Goal: Task Accomplishment & Management: Manage account settings

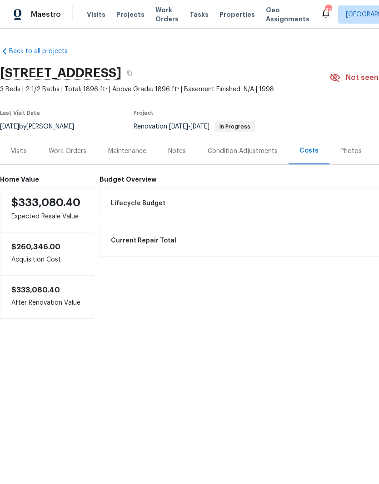
click at [61, 147] on div "Work Orders" at bounding box center [68, 151] width 38 height 9
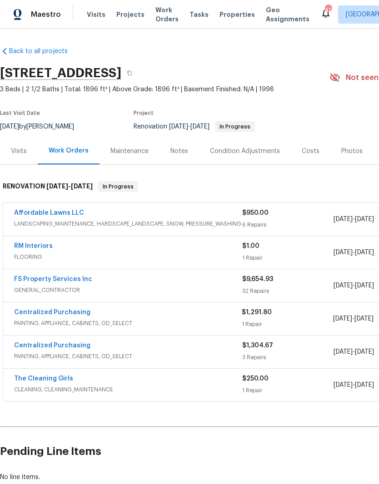
click at [30, 315] on link "Centralized Purchasing" at bounding box center [52, 313] width 76 height 6
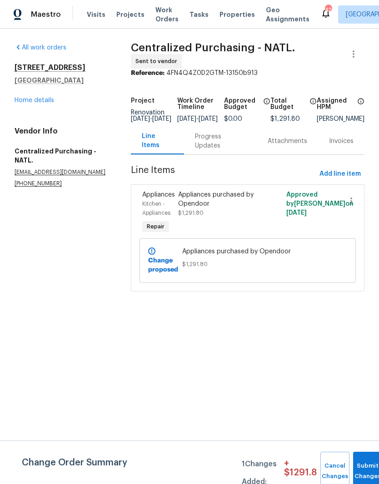
click at [29, 103] on link "Home details" at bounding box center [35, 100] width 40 height 6
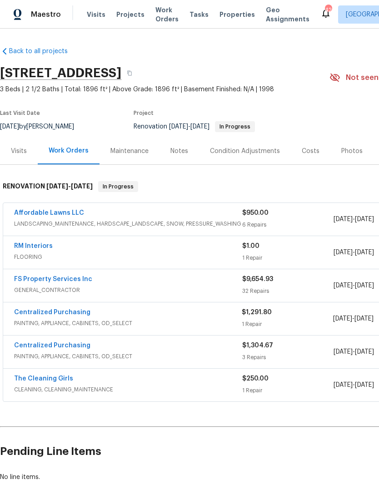
click at [37, 215] on link "Affordable Lawns LLC" at bounding box center [49, 213] width 70 height 6
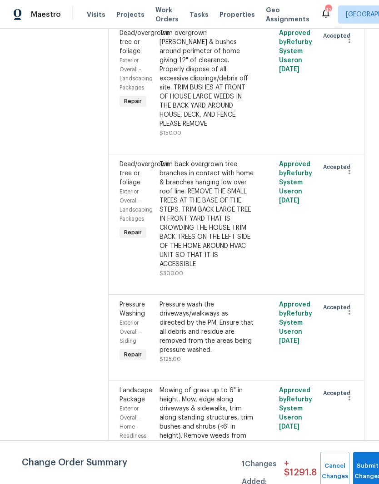
scroll to position [414, 0]
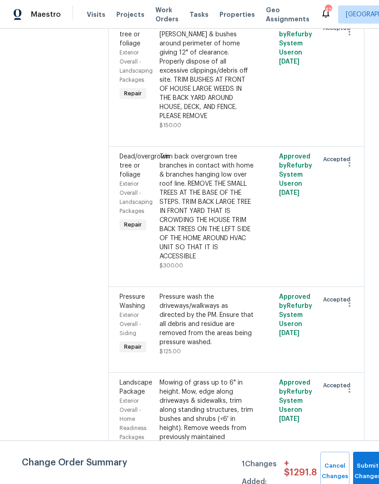
click at [271, 255] on div at bounding box center [266, 212] width 20 height 124
click at [249, 194] on div "Trim back overgrown tree branches in contact with home & branches hanging low o…" at bounding box center [207, 206] width 94 height 109
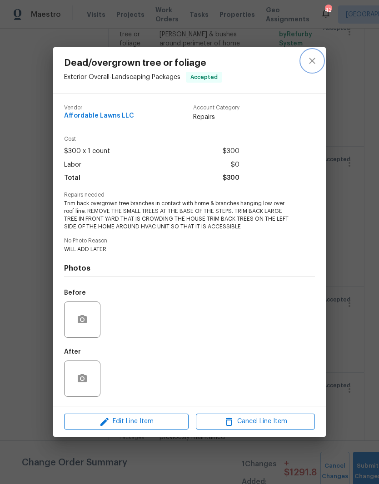
click at [318, 58] on button "close" at bounding box center [312, 61] width 22 height 22
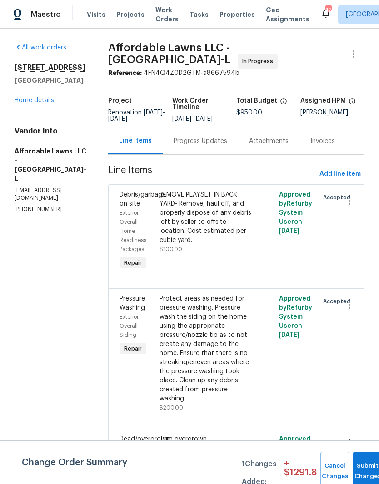
scroll to position [0, 0]
click at [227, 142] on div "Progress Updates" at bounding box center [201, 141] width 54 height 9
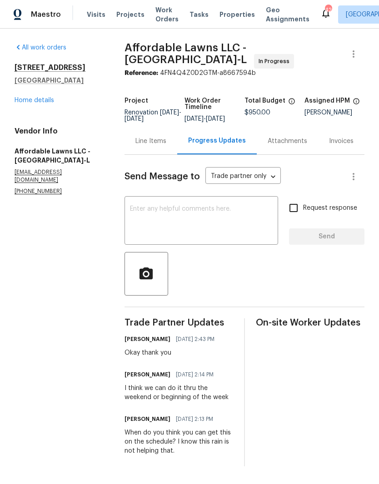
click at [38, 92] on div "125 River Hills Dr Clayton, NC 27527 Home details" at bounding box center [59, 84] width 88 height 42
click at [39, 102] on link "Home details" at bounding box center [35, 100] width 40 height 6
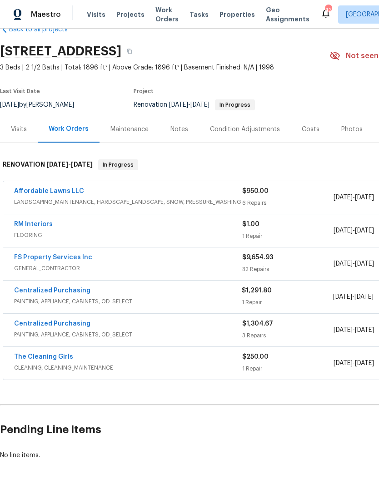
scroll to position [22, 0]
click at [40, 360] on link "The Cleaning Girls" at bounding box center [43, 357] width 59 height 6
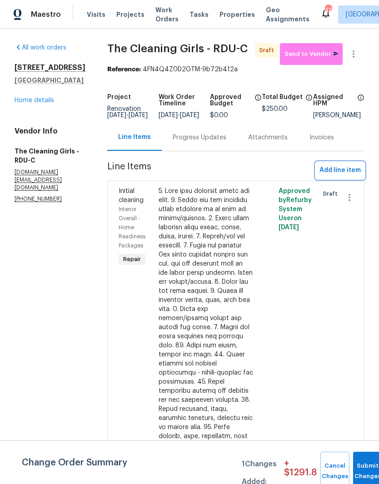
click at [354, 174] on button "Add line item" at bounding box center [340, 170] width 49 height 17
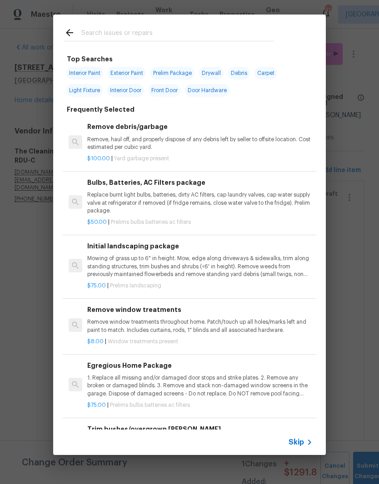
click at [234, 40] on input "text" at bounding box center [177, 34] width 193 height 14
type input "D"
click at [68, 27] on icon at bounding box center [69, 32] width 11 height 11
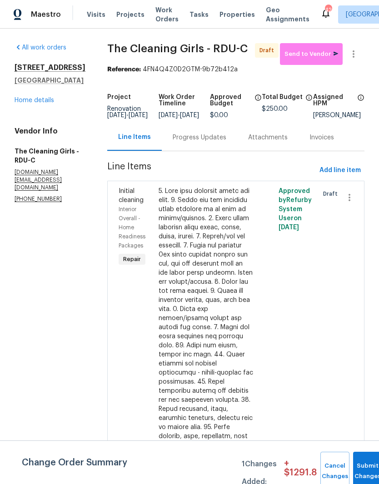
click at [272, 328] on div at bounding box center [266, 409] width 20 height 451
click at [229, 338] on div at bounding box center [206, 405] width 95 height 436
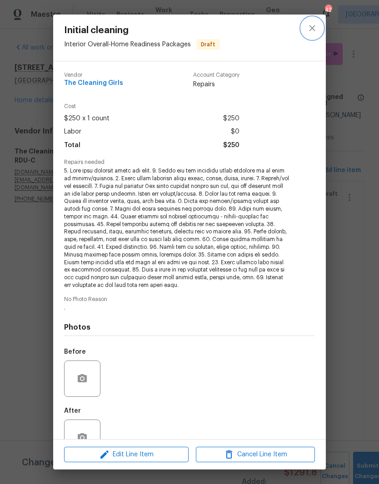
click at [311, 29] on icon "close" at bounding box center [312, 28] width 6 height 6
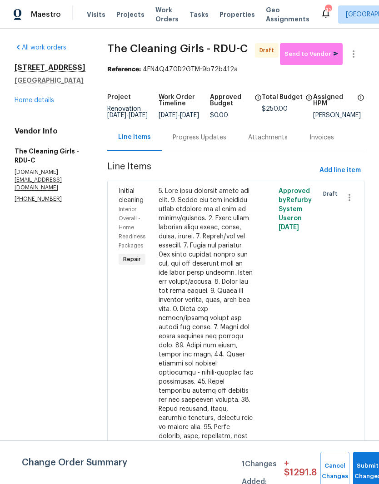
click at [24, 103] on link "Home details" at bounding box center [35, 100] width 40 height 6
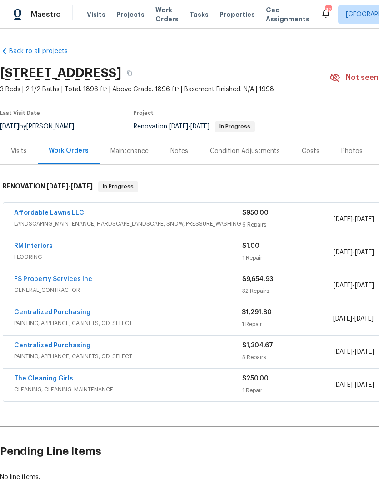
click at [73, 278] on link "FS Property Services Inc" at bounding box center [53, 279] width 78 height 6
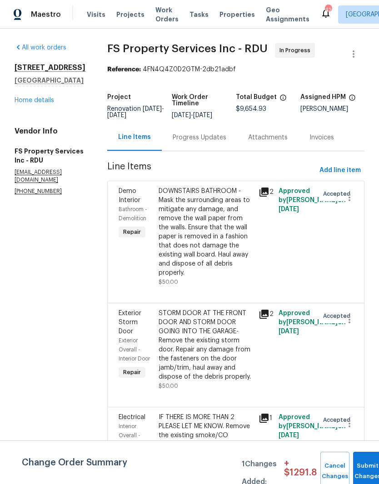
click at [50, 103] on link "Home details" at bounding box center [35, 100] width 40 height 6
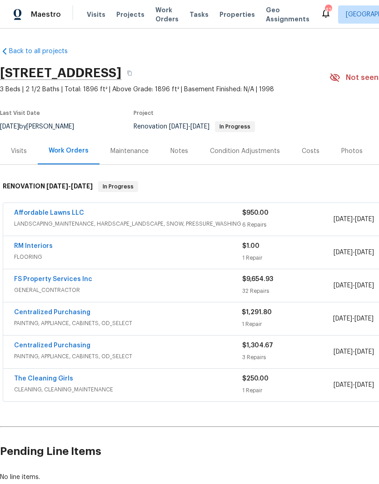
click at [47, 248] on link "RM Interiors" at bounding box center [33, 246] width 39 height 6
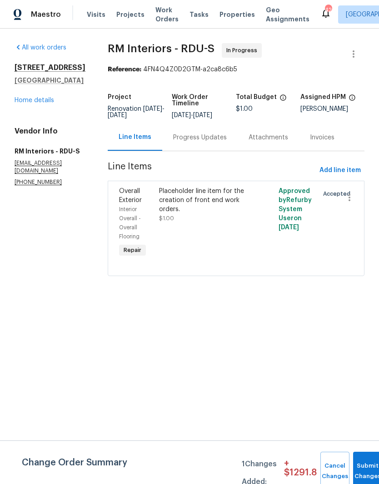
click at [217, 135] on div "Progress Updates" at bounding box center [200, 137] width 54 height 9
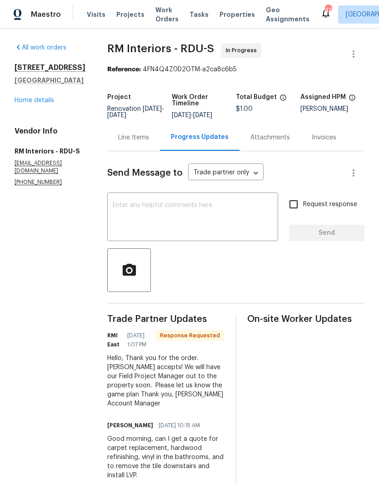
scroll to position [13, 0]
click at [25, 97] on link "Home details" at bounding box center [35, 100] width 40 height 6
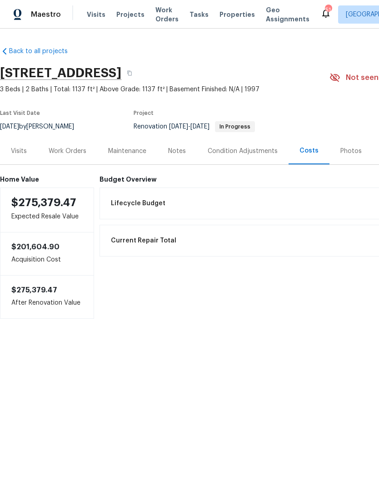
click at [65, 152] on div "Work Orders" at bounding box center [68, 151] width 38 height 9
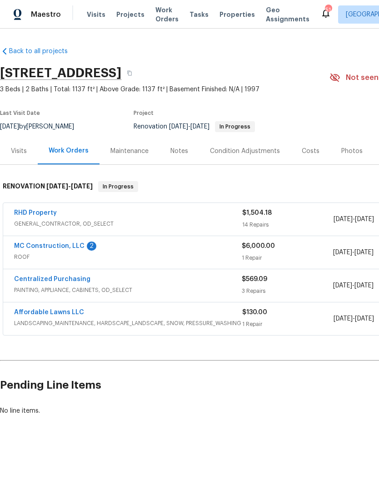
click at [34, 245] on link "MC Construction, LLC" at bounding box center [49, 246] width 70 height 6
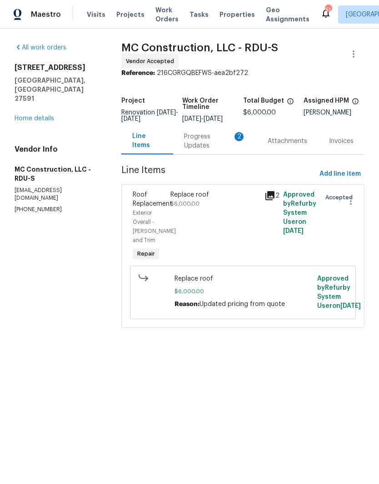
click at [199, 147] on div "Progress Updates 2" at bounding box center [215, 141] width 62 height 18
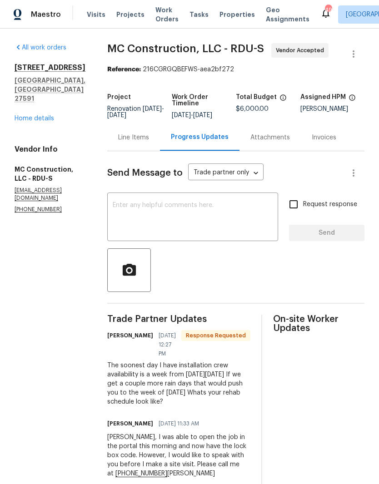
click at [125, 135] on div "Line Items" at bounding box center [133, 137] width 31 height 9
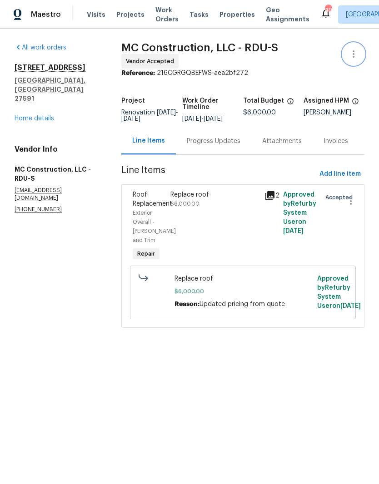
click at [356, 54] on icon "button" at bounding box center [353, 54] width 11 height 11
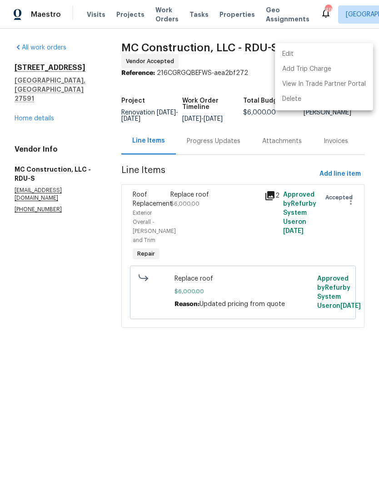
click at [335, 57] on li "Edit" at bounding box center [324, 54] width 98 height 15
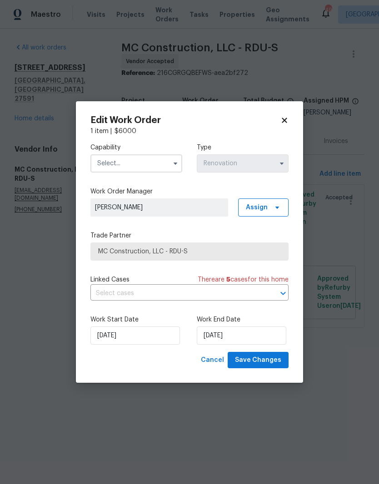
click at [287, 121] on icon at bounding box center [284, 120] width 8 height 8
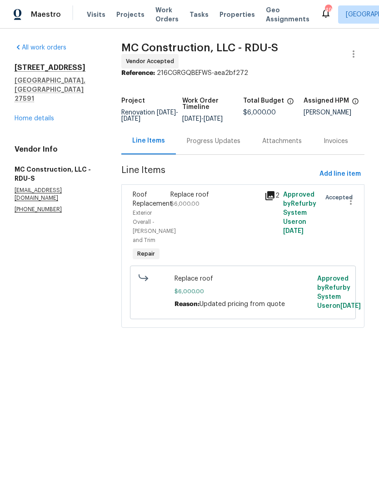
click at [245, 244] on div "Replace roof $6,000.00" at bounding box center [215, 227] width 94 height 78
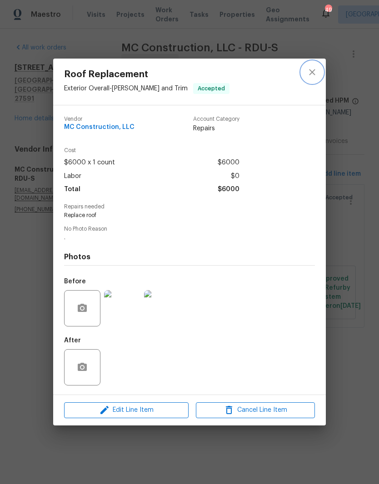
click at [314, 69] on icon "close" at bounding box center [312, 72] width 11 height 11
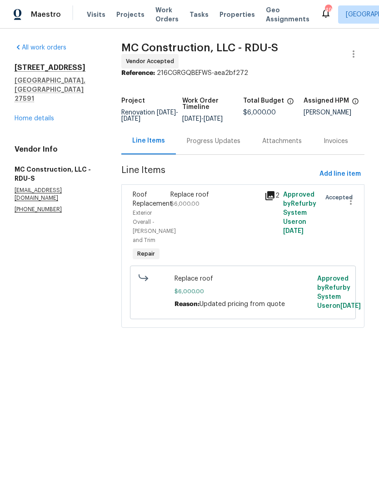
click at [221, 146] on div "Progress Updates" at bounding box center [214, 141] width 54 height 9
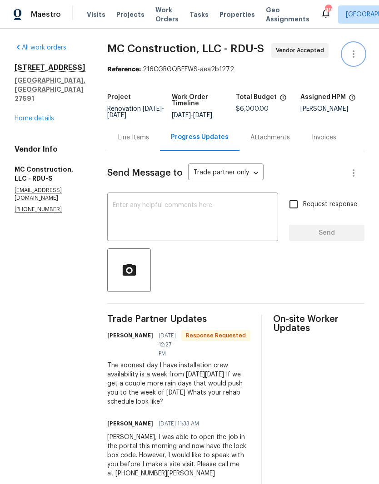
click at [356, 54] on icon "button" at bounding box center [353, 54] width 11 height 11
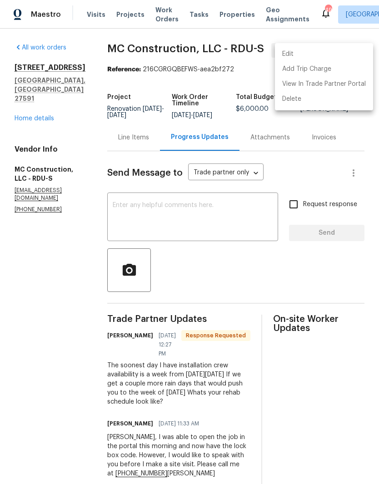
click at [322, 53] on li "Edit" at bounding box center [324, 54] width 98 height 15
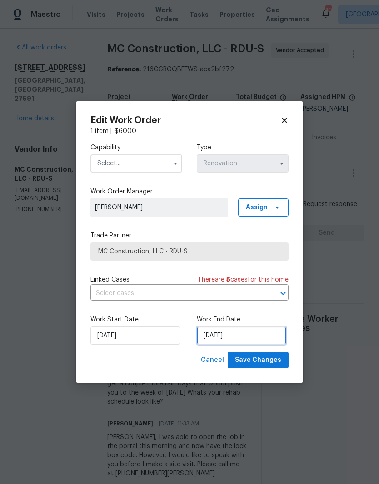
click at [229, 336] on input "[DATE]" at bounding box center [242, 336] width 90 height 18
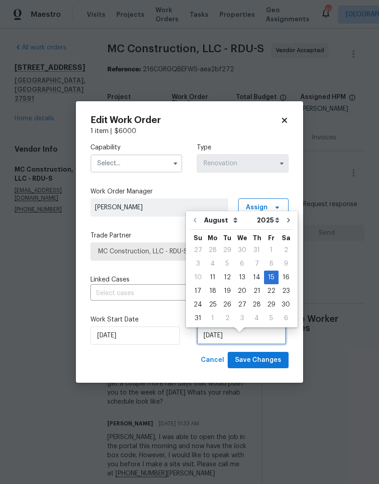
scroll to position [7, 0]
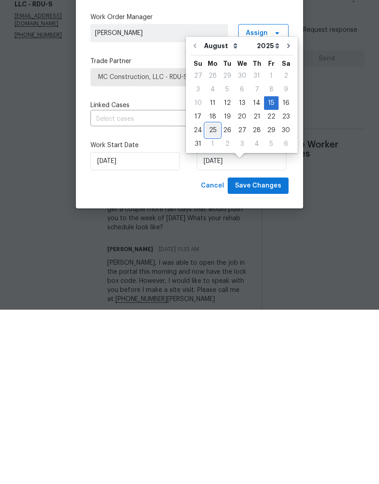
click at [213, 299] on div "25" at bounding box center [212, 305] width 15 height 13
type input "8/25/2025"
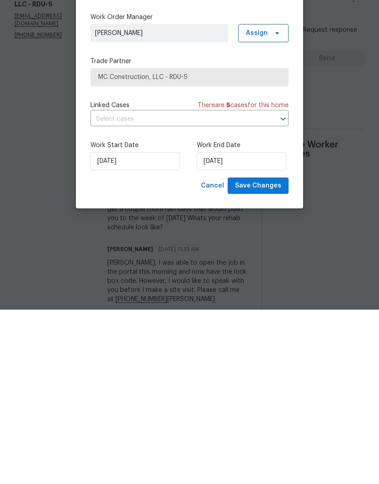
scroll to position [37, 0]
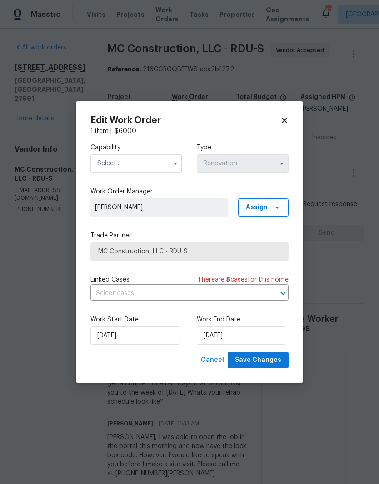
click at [125, 167] on input "text" at bounding box center [136, 164] width 92 height 18
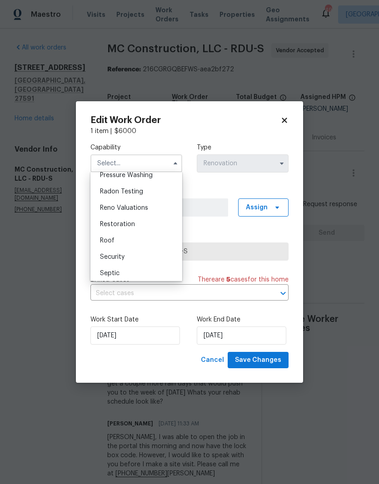
scroll to position [885, 0]
click at [167, 224] on div "Roof" at bounding box center [136, 224] width 87 height 16
type input "Roof"
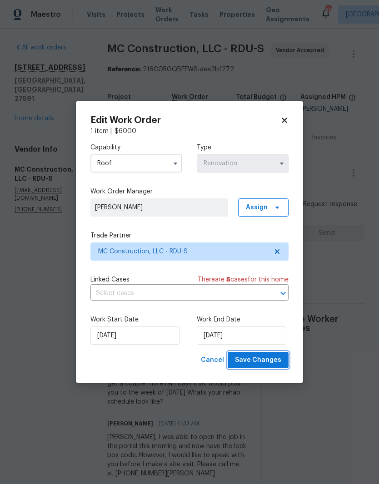
click at [285, 362] on button "Save Changes" at bounding box center [258, 360] width 61 height 17
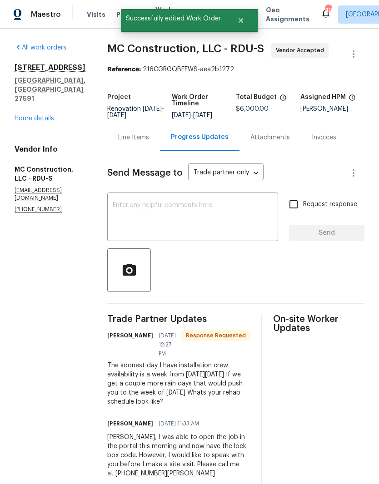
click at [36, 115] on link "Home details" at bounding box center [35, 118] width 40 height 6
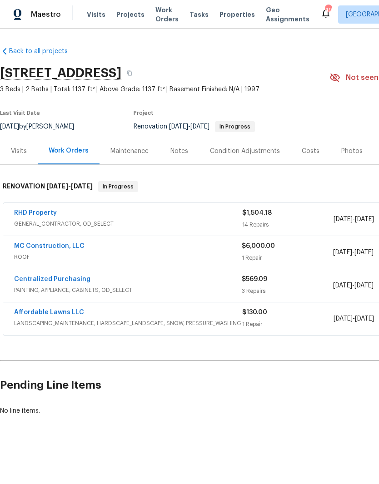
click at [27, 214] on link "RHD Property" at bounding box center [35, 213] width 43 height 6
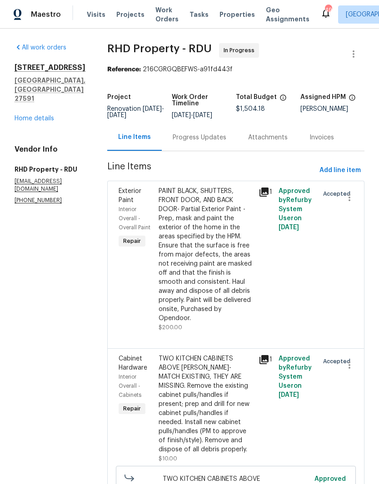
click at [220, 140] on div "Progress Updates" at bounding box center [200, 137] width 54 height 9
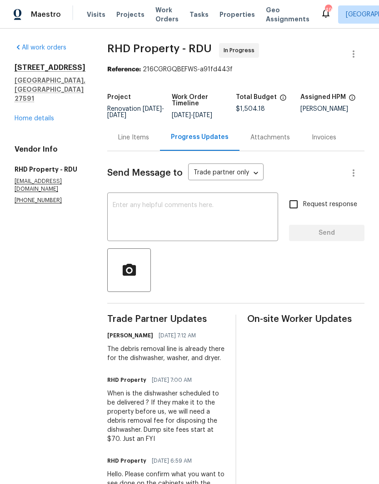
click at [26, 115] on link "Home details" at bounding box center [35, 118] width 40 height 6
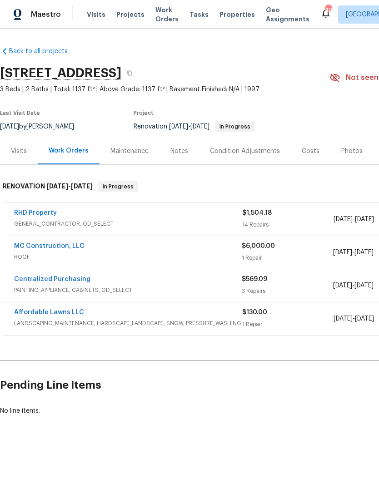
click at [45, 314] on link "Affordable Lawns LLC" at bounding box center [49, 313] width 70 height 6
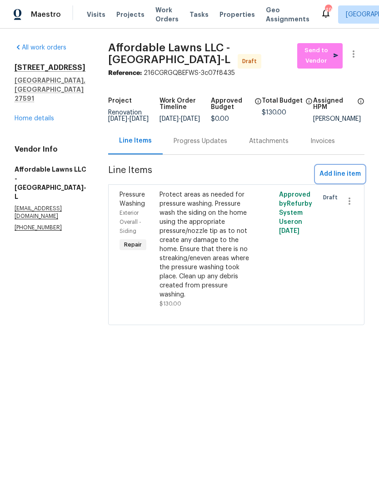
click at [350, 172] on button "Add line item" at bounding box center [340, 174] width 49 height 17
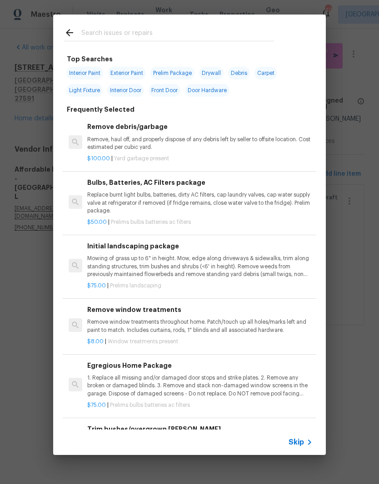
click at [105, 24] on div at bounding box center [169, 33] width 232 height 36
click at [95, 36] on input "text" at bounding box center [177, 34] width 193 height 14
type input "Bush"
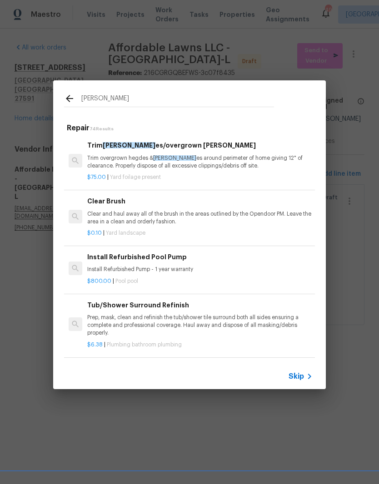
click at [118, 161] on p "Trim overgrown hegdes & bush es around perimeter of home giving 12" of clearanc…" at bounding box center [199, 162] width 225 height 15
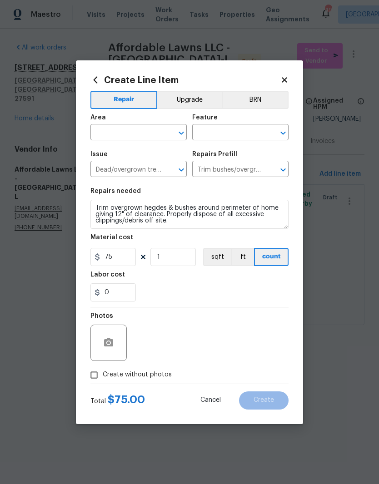
click at [104, 130] on input "text" at bounding box center [125, 133] width 71 height 14
click at [113, 170] on li "Exterior Overall" at bounding box center [138, 168] width 96 height 15
type input "Exterior Overall"
click at [256, 118] on div "Feature" at bounding box center [240, 121] width 96 height 12
click at [242, 120] on div "Feature" at bounding box center [240, 121] width 96 height 12
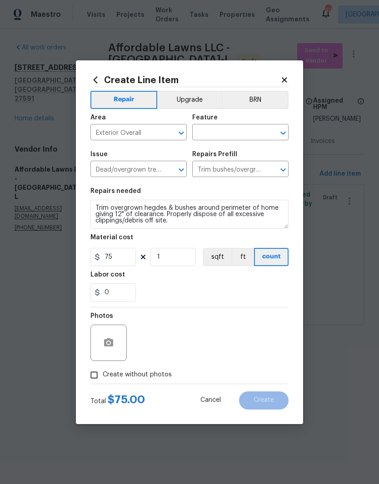
click at [229, 126] on input "text" at bounding box center [227, 133] width 71 height 14
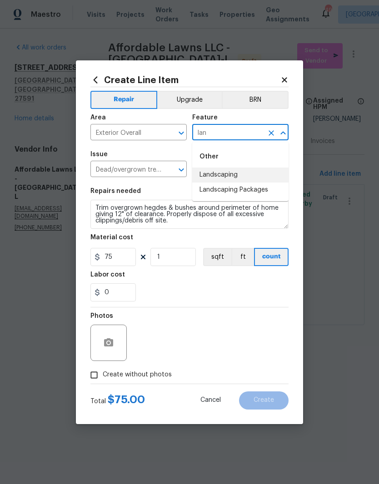
click at [256, 175] on li "Landscaping" at bounding box center [240, 175] width 96 height 15
type input "Landscaping"
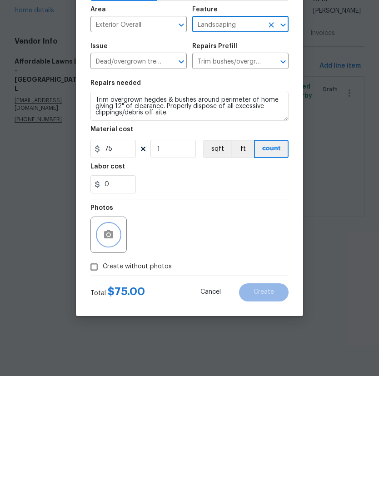
click at [107, 339] on icon "button" at bounding box center [108, 343] width 9 height 8
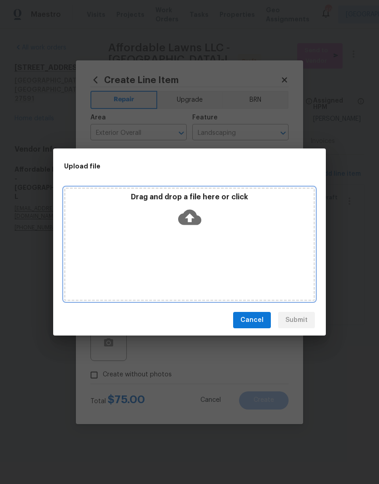
click at [130, 230] on div "Drag and drop a file here or click" at bounding box center [189, 212] width 248 height 39
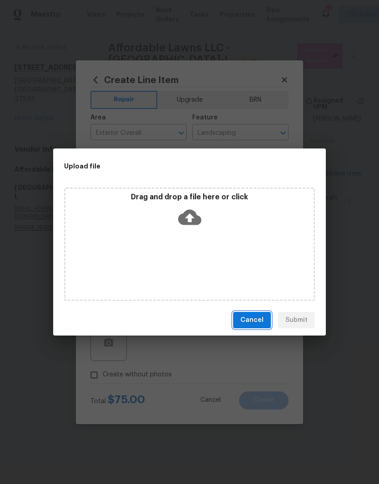
click at [259, 318] on span "Cancel" at bounding box center [251, 320] width 23 height 11
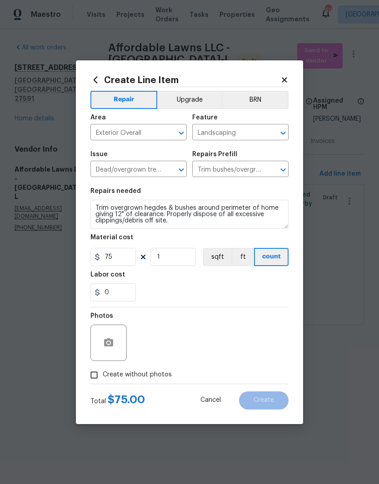
click at [215, 404] on span "Cancel" at bounding box center [210, 400] width 20 height 7
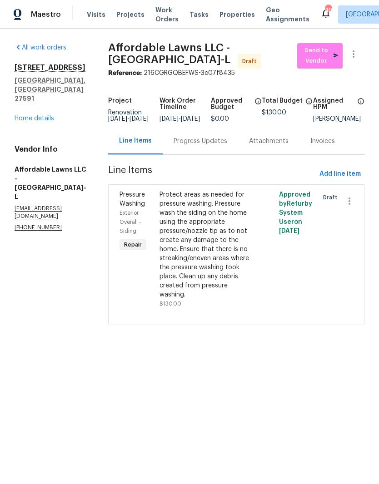
click at [344, 151] on div "Invoices" at bounding box center [323, 141] width 46 height 27
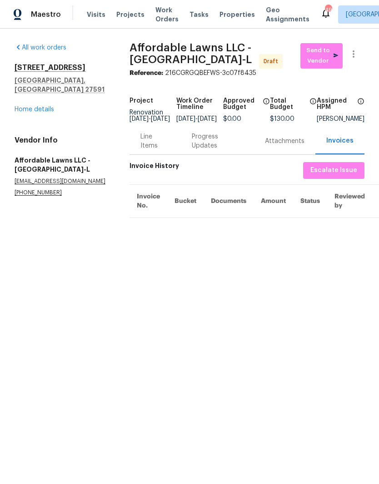
click at [151, 150] on div "Line Items" at bounding box center [155, 141] width 30 height 18
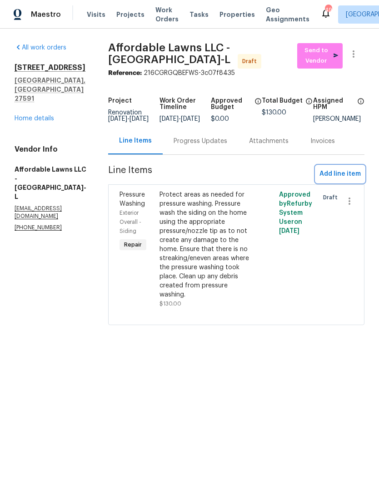
click at [347, 178] on span "Add line item" at bounding box center [340, 174] width 41 height 11
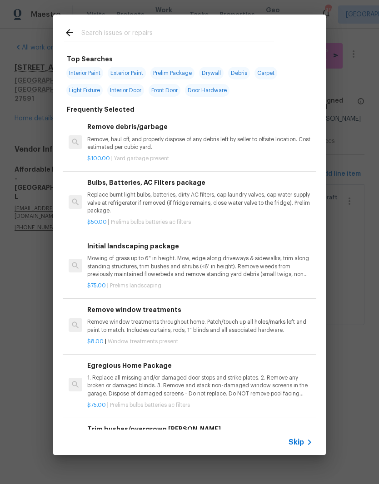
click at [235, 33] on input "text" at bounding box center [177, 34] width 193 height 14
type input "Weed"
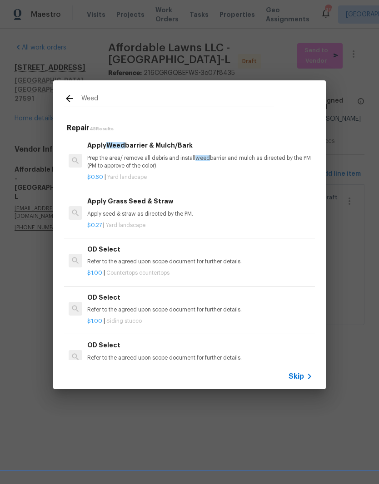
click at [138, 155] on p "Prep the area/ remove all debris and install weed barrier and mulch as directed…" at bounding box center [199, 162] width 225 height 15
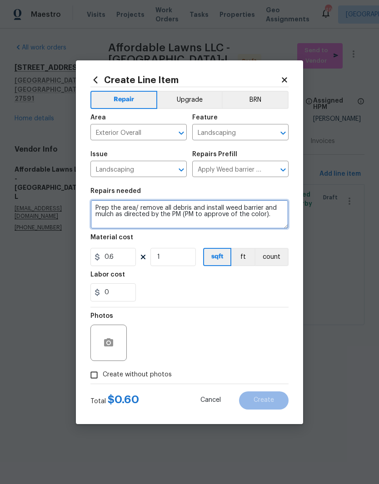
click at [92, 210] on textarea "Prep the area/ remove all debris and install weed barrier and mulch as directed…" at bounding box center [189, 214] width 198 height 29
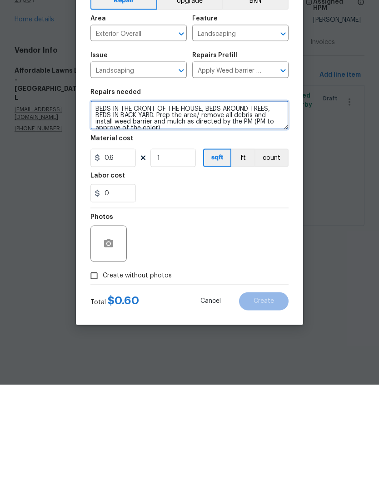
type textarea "BEDS IN THE CRONT OF THE HOUSE, BEDS AROUND TREES, BEDS IN BACK YARD. Prep the …"
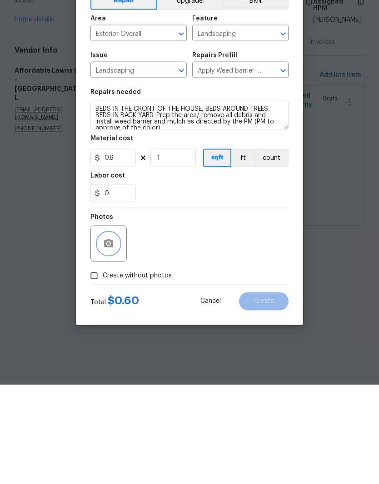
click at [112, 332] on button "button" at bounding box center [109, 343] width 22 height 22
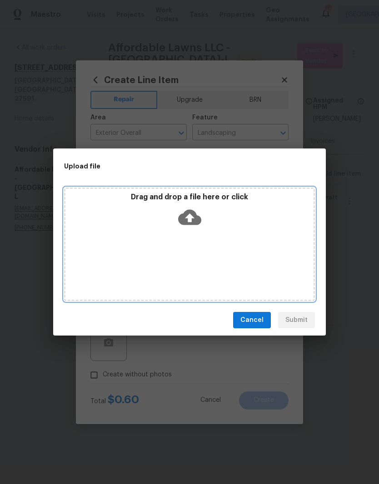
click at [240, 232] on div "Drag and drop a file here or click" at bounding box center [189, 245] width 251 height 114
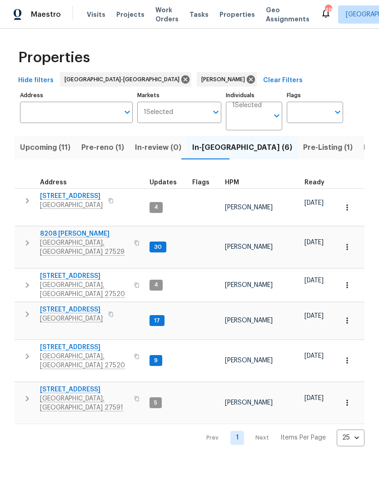
click at [45, 305] on span "104 Avenel Ln" at bounding box center [71, 309] width 63 height 9
click at [24, 280] on icon "button" at bounding box center [27, 285] width 11 height 11
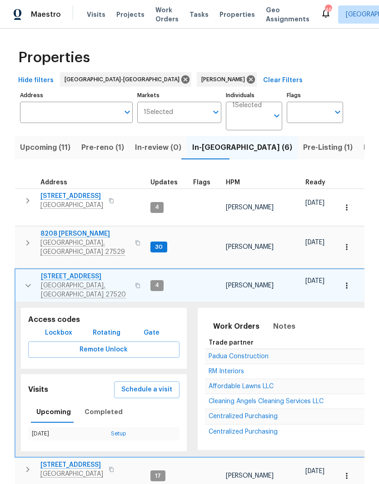
click at [60, 272] on span "[STREET_ADDRESS]" at bounding box center [85, 276] width 89 height 9
click at [24, 280] on icon "button" at bounding box center [28, 285] width 11 height 11
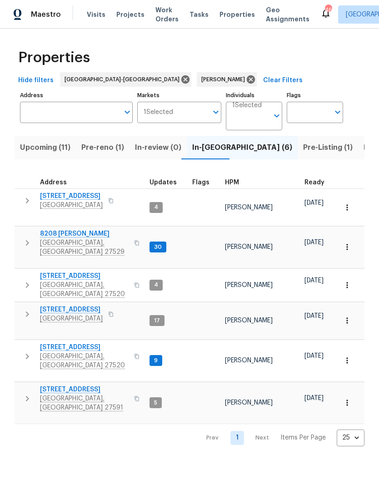
click at [29, 351] on icon "button" at bounding box center [27, 356] width 11 height 11
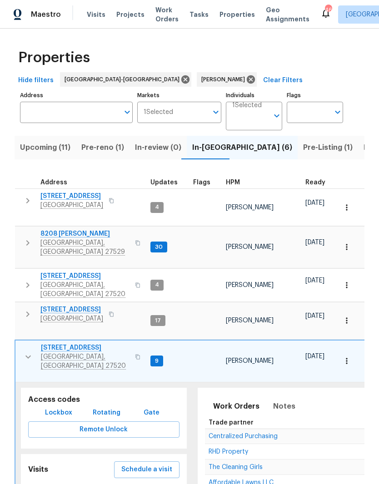
click at [60, 344] on span "[STREET_ADDRESS]" at bounding box center [85, 348] width 89 height 9
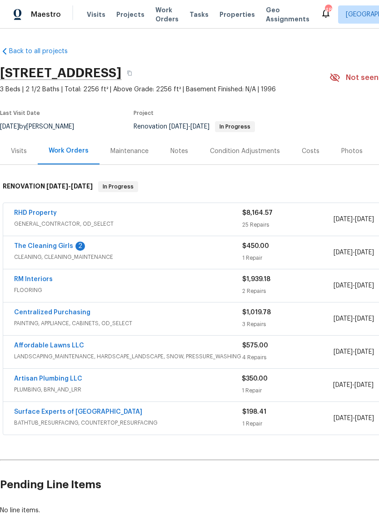
click at [30, 247] on link "The Cleaning Girls" at bounding box center [43, 246] width 59 height 6
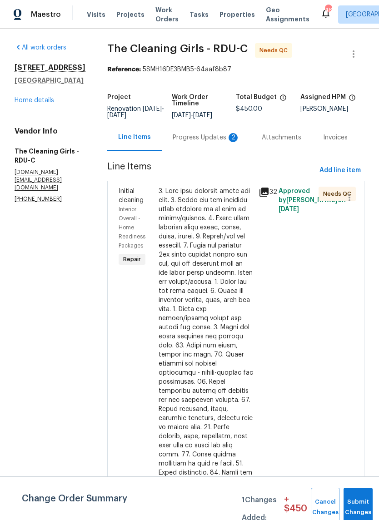
click at [213, 142] on div "Progress Updates 2" at bounding box center [206, 137] width 67 height 9
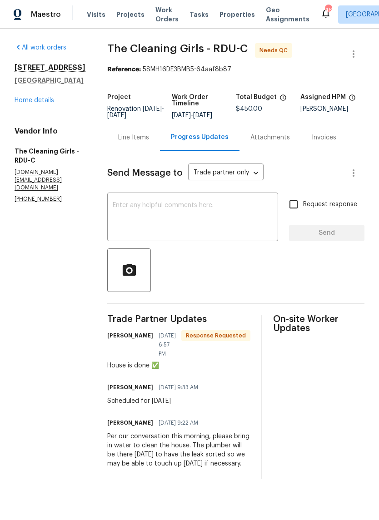
click at [144, 142] on div "Line Items" at bounding box center [133, 137] width 31 height 9
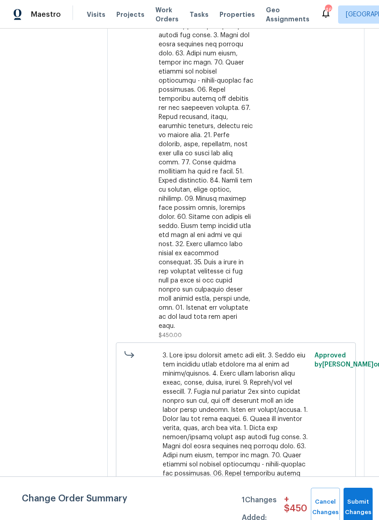
scroll to position [293, 0]
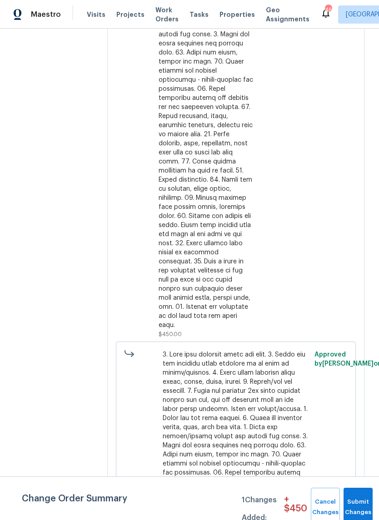
click at [276, 142] on div "32" at bounding box center [266, 116] width 20 height 451
click at [243, 244] on div at bounding box center [206, 112] width 95 height 436
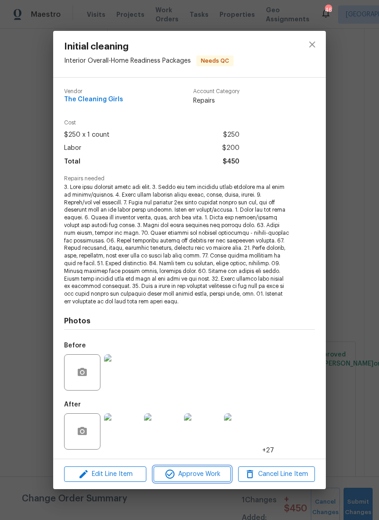
click at [207, 469] on span "Approve Work" at bounding box center [191, 474] width 71 height 11
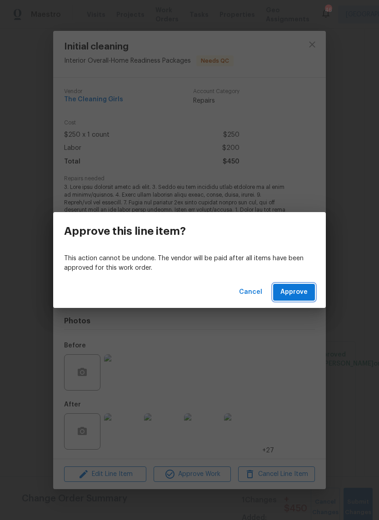
click at [301, 294] on span "Approve" at bounding box center [293, 292] width 27 height 11
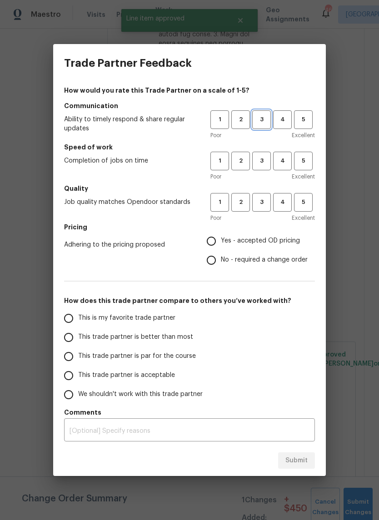
click at [259, 125] on span "3" at bounding box center [261, 120] width 17 height 10
click at [265, 159] on span "3" at bounding box center [261, 161] width 17 height 10
click at [270, 195] on button "3" at bounding box center [261, 202] width 19 height 19
click at [260, 238] on span "Yes - accepted OD pricing" at bounding box center [260, 241] width 79 height 10
click at [221, 238] on input "Yes - accepted OD pricing" at bounding box center [211, 241] width 19 height 19
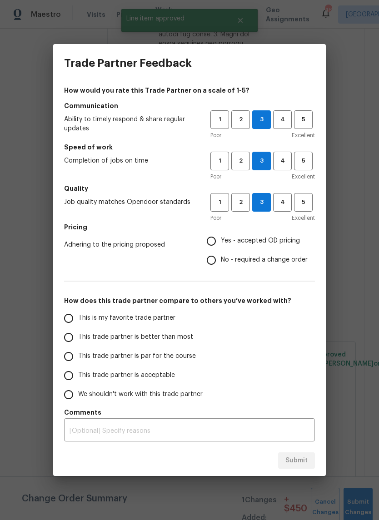
radio input "true"
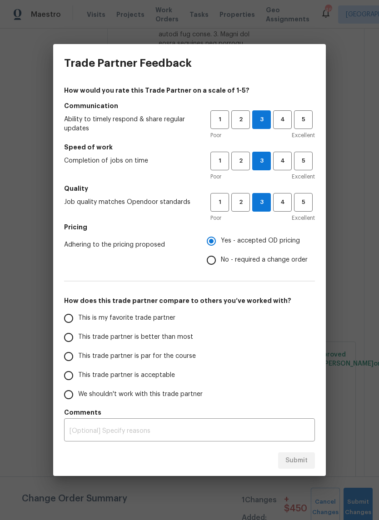
click at [172, 378] on span "This trade partner is acceptable" at bounding box center [126, 376] width 97 height 10
click at [78, 378] on input "This trade partner is acceptable" at bounding box center [68, 375] width 19 height 19
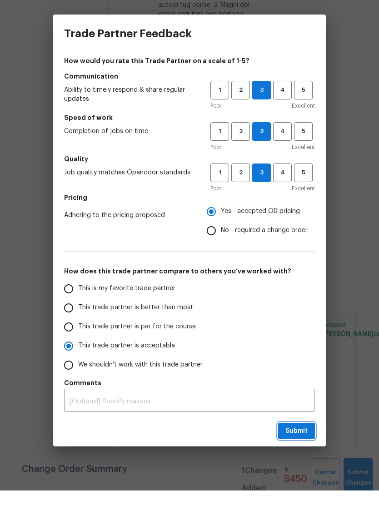
click at [308, 453] on button "Submit" at bounding box center [296, 461] width 37 height 17
radio input "true"
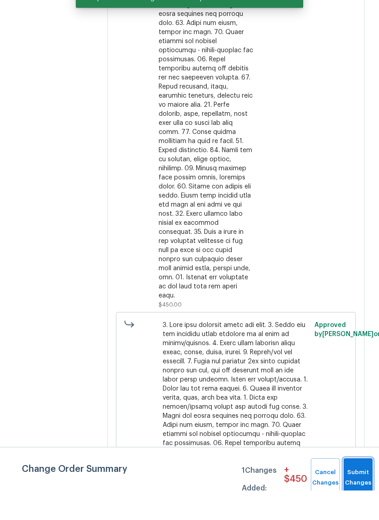
click at [362, 488] on button "Submit Changes" at bounding box center [358, 507] width 29 height 39
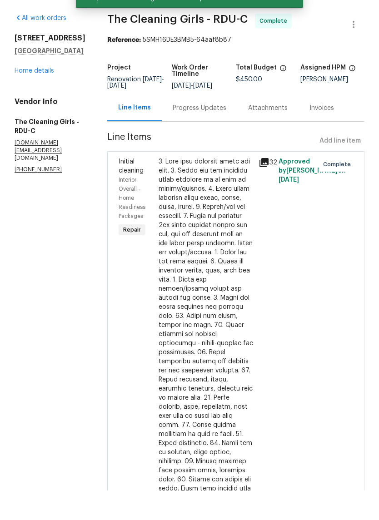
scroll to position [0, 0]
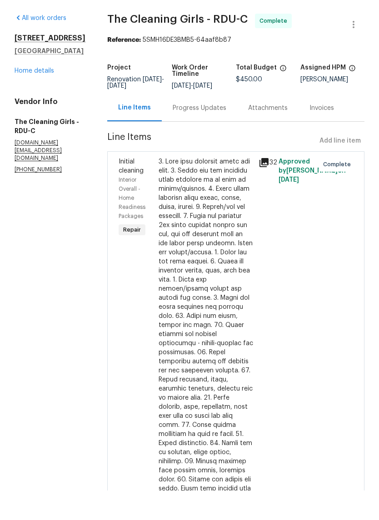
click at [31, 97] on link "Home details" at bounding box center [35, 100] width 40 height 6
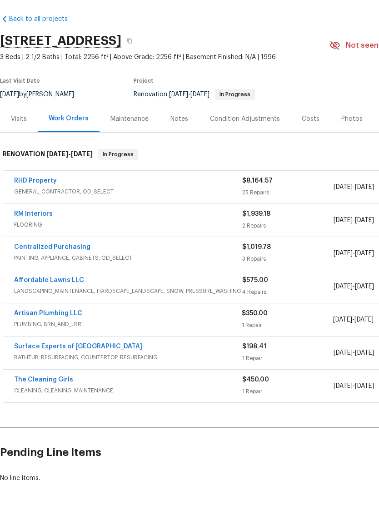
scroll to position [2, 0]
click at [27, 208] on link "RHD Property" at bounding box center [35, 211] width 43 height 6
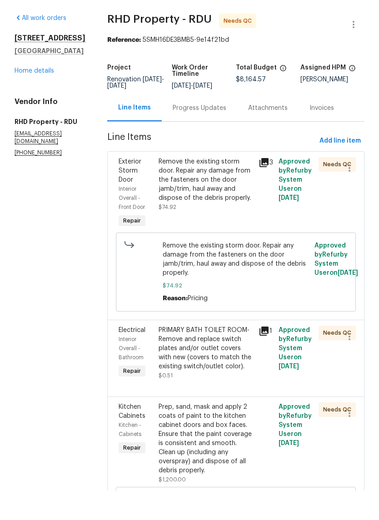
click at [240, 215] on div "Remove the existing storm door. Repair any damage from the fasteners on the doo…" at bounding box center [206, 209] width 95 height 45
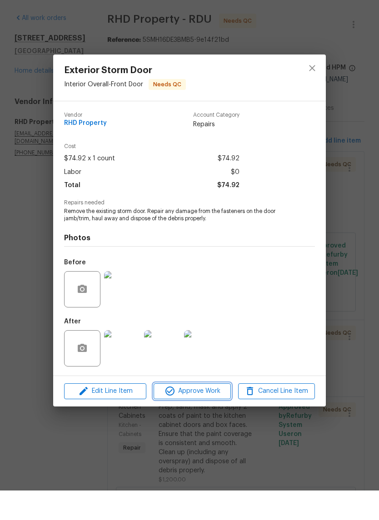
click at [218, 415] on span "Approve Work" at bounding box center [191, 420] width 71 height 11
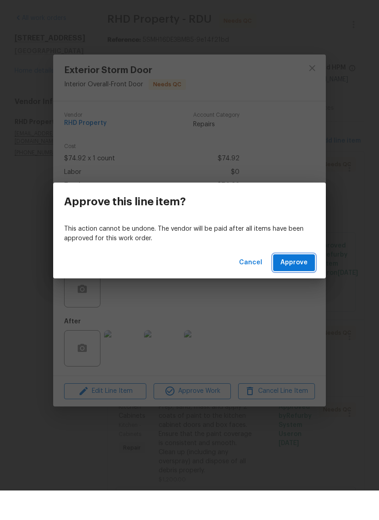
click at [311, 284] on button "Approve" at bounding box center [294, 292] width 42 height 17
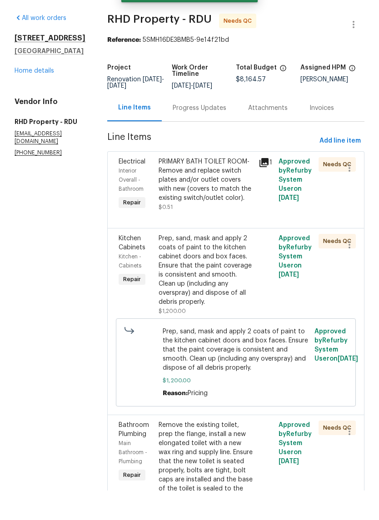
click at [247, 223] on div "PRIMARY BATH TOILET ROOM- Remove and replace switch plates and/or outlet covers…" at bounding box center [206, 214] width 95 height 55
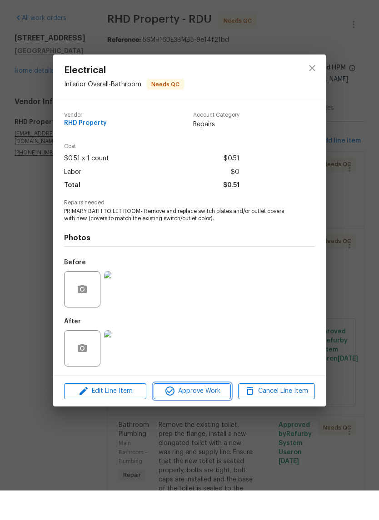
click at [220, 415] on span "Approve Work" at bounding box center [191, 420] width 71 height 11
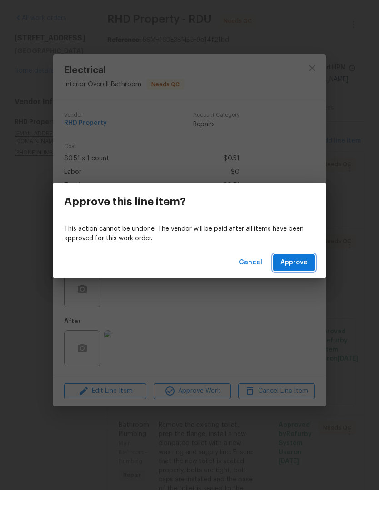
click at [309, 284] on button "Approve" at bounding box center [294, 292] width 42 height 17
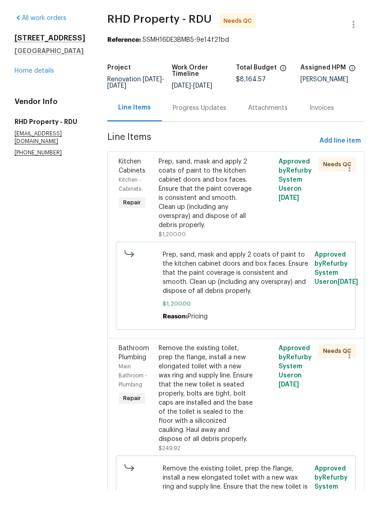
click at [27, 97] on link "Home details" at bounding box center [35, 100] width 40 height 6
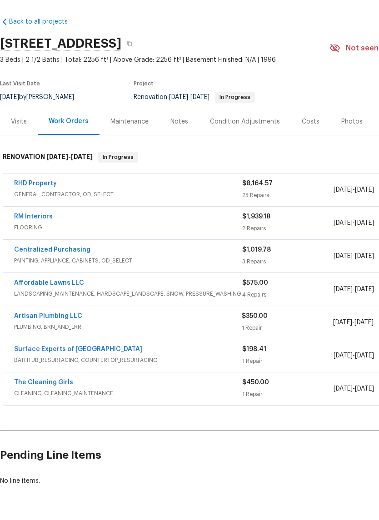
click at [45, 343] on link "Artisan Plumbing LLC" at bounding box center [48, 346] width 68 height 6
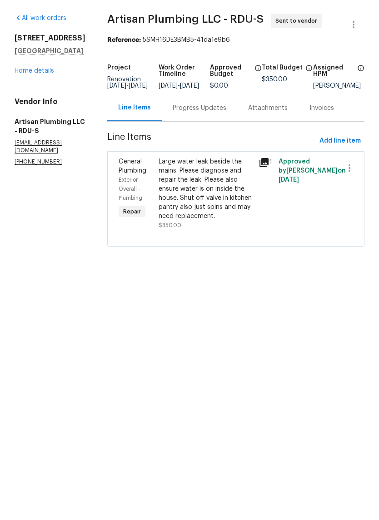
click at [232, 125] on div "Progress Updates" at bounding box center [199, 137] width 75 height 27
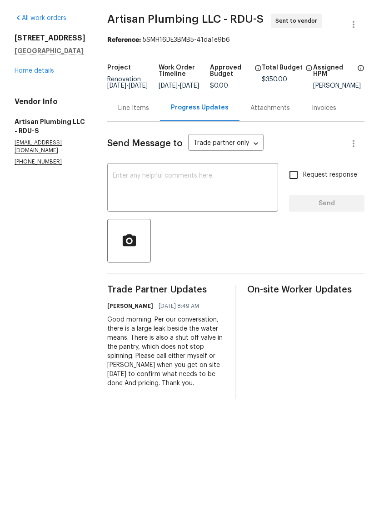
click at [26, 97] on link "Home details" at bounding box center [35, 100] width 40 height 6
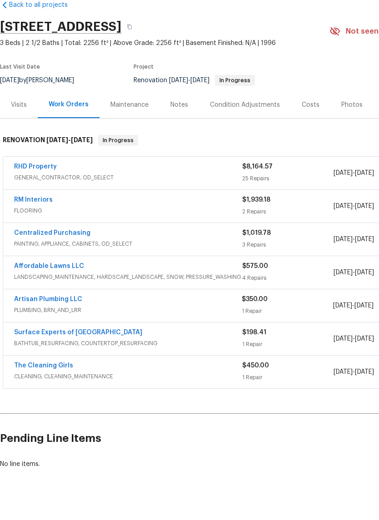
scroll to position [17, 0]
click at [26, 226] on link "RM Interiors" at bounding box center [33, 229] width 39 height 6
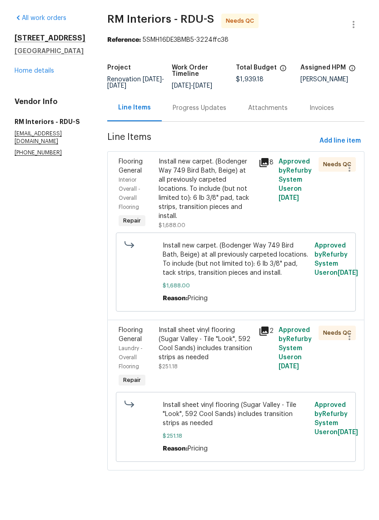
click at [231, 205] on div "Install new carpet. (Bodenger Way 749 Bird Bath, Beige) at all previously carpe…" at bounding box center [206, 219] width 95 height 64
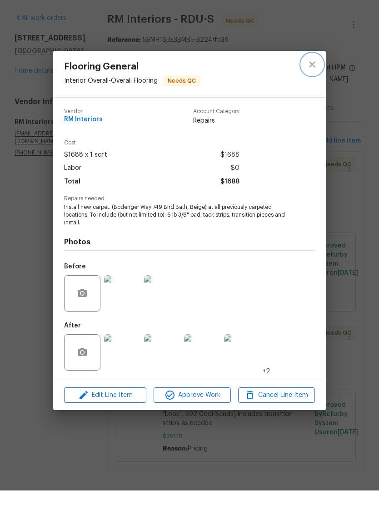
click at [310, 83] on button "close" at bounding box center [312, 94] width 22 height 22
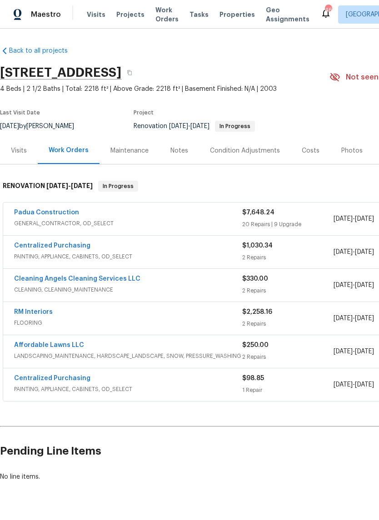
scroll to position [0, 0]
click at [64, 213] on link "Padua Construction" at bounding box center [46, 213] width 65 height 6
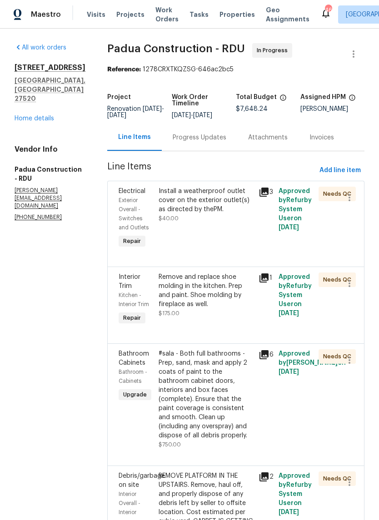
click at [199, 234] on div "Install a weatherproof outlet cover on the exterior outlet(s) as directed by th…" at bounding box center [206, 218] width 100 height 69
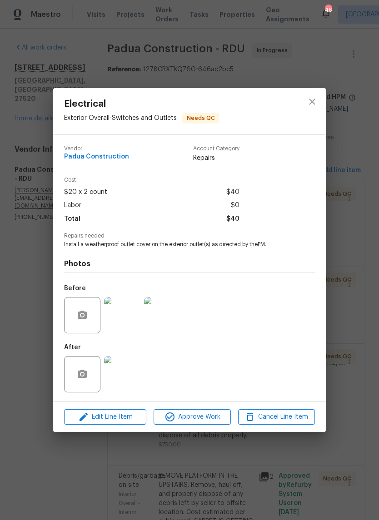
click at [127, 378] on img at bounding box center [122, 374] width 36 height 36
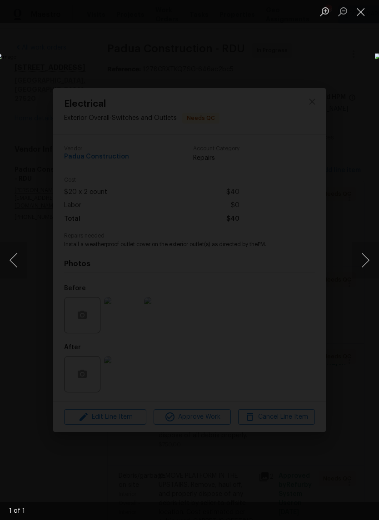
click at [362, 9] on button "Close lightbox" at bounding box center [361, 12] width 18 height 16
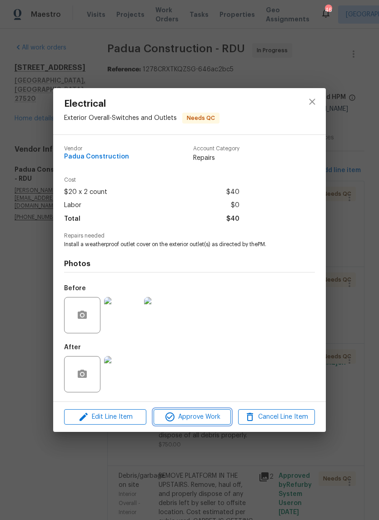
click at [215, 425] on button "Approve Work" at bounding box center [192, 418] width 77 height 16
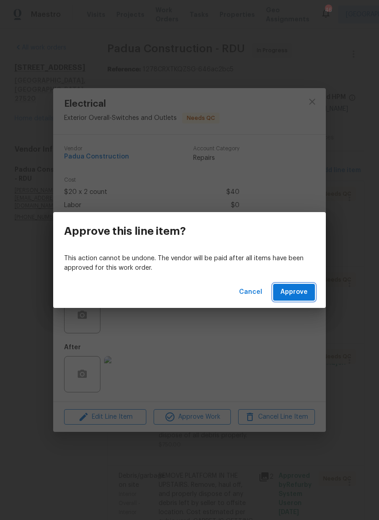
click at [301, 295] on span "Approve" at bounding box center [293, 292] width 27 height 11
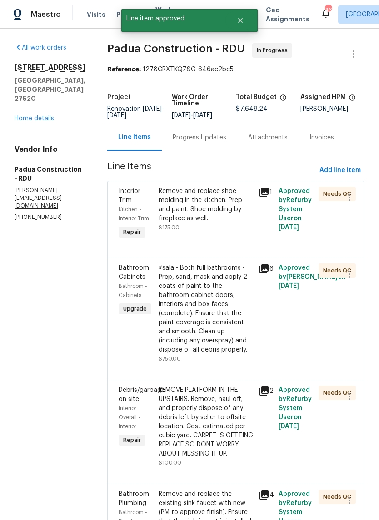
click at [205, 304] on div "#sala - Both full bathrooms - Prep, sand, mask and apply 2 coats of paint to th…" at bounding box center [206, 309] width 95 height 91
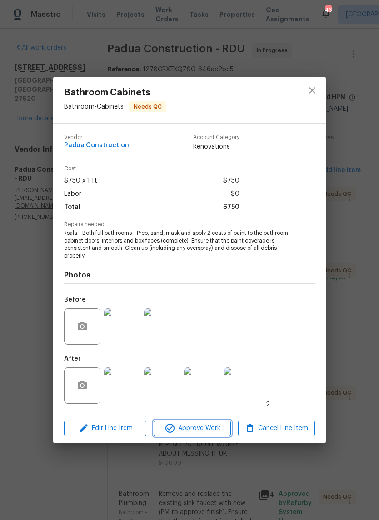
click at [205, 434] on span "Approve Work" at bounding box center [191, 428] width 71 height 11
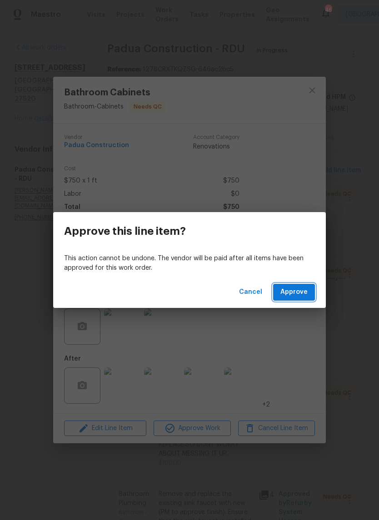
click at [309, 292] on button "Approve" at bounding box center [294, 292] width 42 height 17
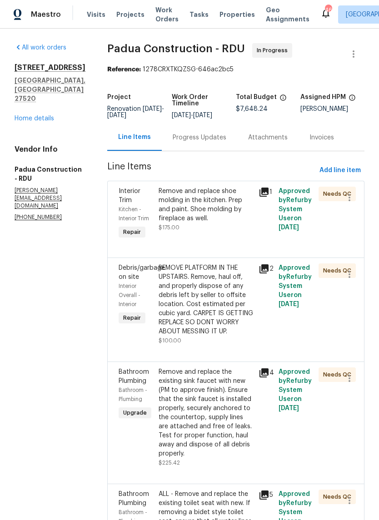
click at [208, 211] on div "Remove and replace shoe molding in the kitchen. Prep and paint. Shoe molding by…" at bounding box center [206, 205] width 95 height 36
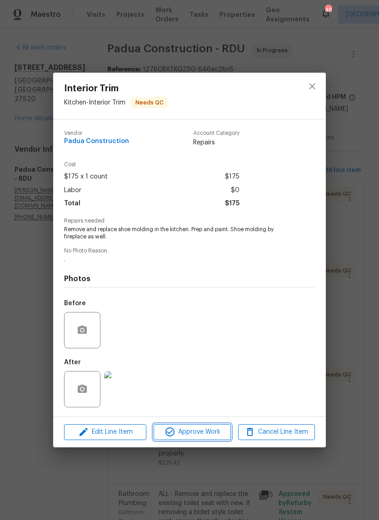
click at [215, 435] on span "Approve Work" at bounding box center [191, 432] width 71 height 11
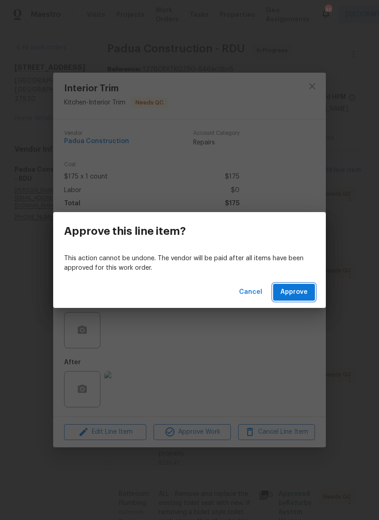
click at [310, 289] on button "Approve" at bounding box center [294, 292] width 42 height 17
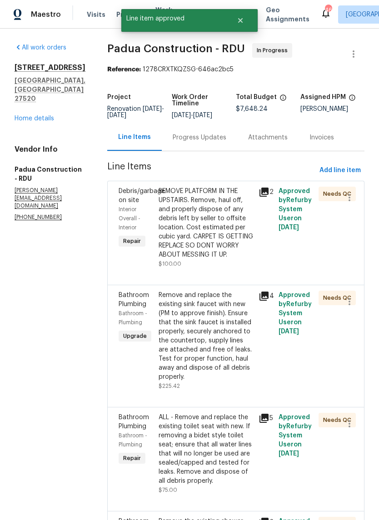
click at [215, 241] on div "REMOVE PLATFORM IN THE UPSTAIRS. Remove, haul off, and properly dispose of any …" at bounding box center [206, 223] width 95 height 73
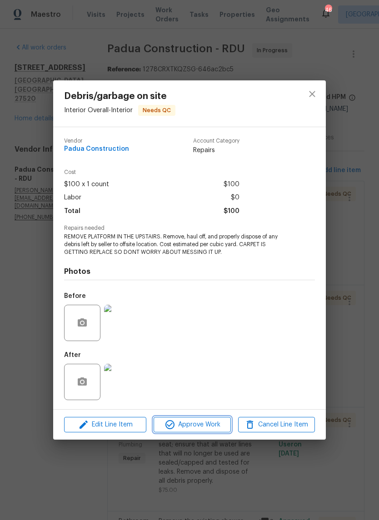
click at [209, 426] on span "Approve Work" at bounding box center [191, 425] width 71 height 11
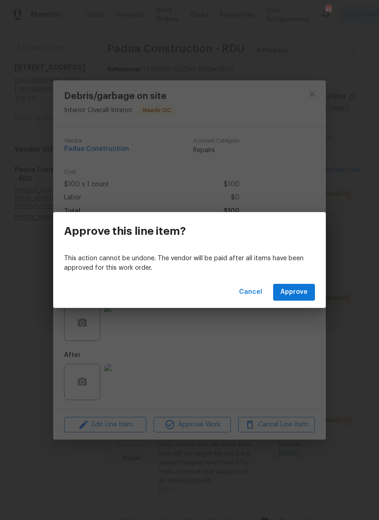
click at [310, 292] on button "Approve" at bounding box center [294, 292] width 42 height 17
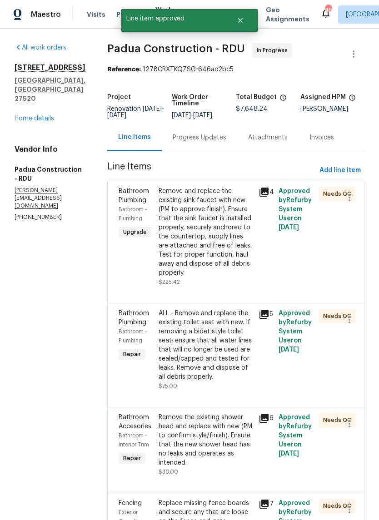
click at [204, 228] on div "Remove and replace the existing sink faucet with new (PM to approve finish). En…" at bounding box center [206, 232] width 95 height 91
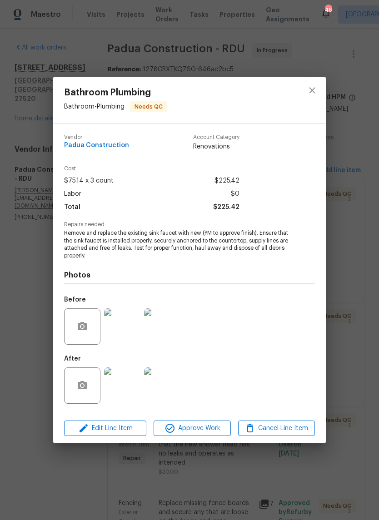
click at [118, 330] on img at bounding box center [122, 327] width 36 height 36
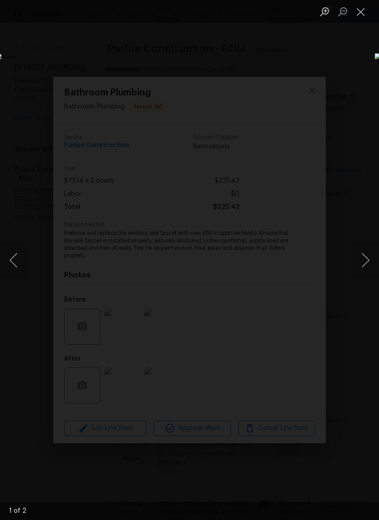
click at [360, 11] on button "Close lightbox" at bounding box center [361, 12] width 18 height 16
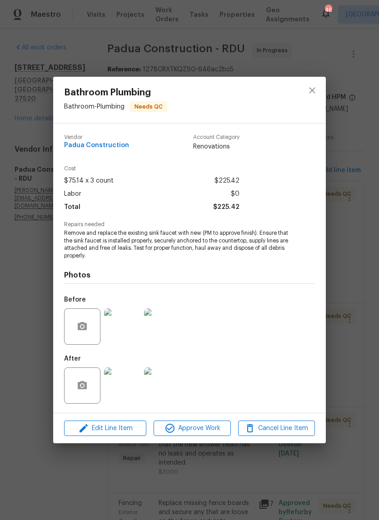
click at [116, 379] on img at bounding box center [122, 386] width 36 height 36
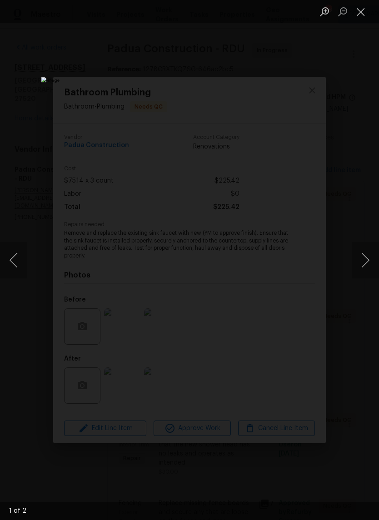
click at [366, 14] on button "Close lightbox" at bounding box center [361, 12] width 18 height 16
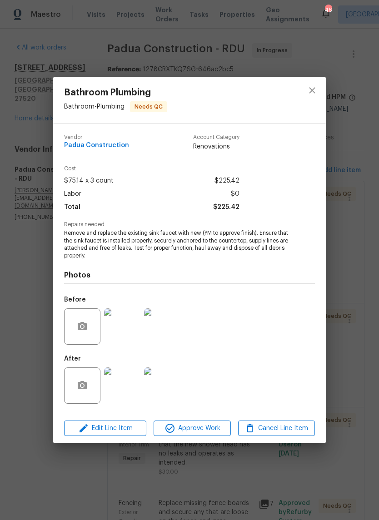
click at [168, 388] on img at bounding box center [162, 386] width 36 height 36
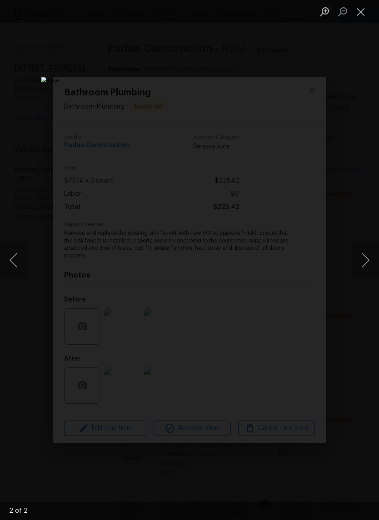
click at [366, 14] on button "Close lightbox" at bounding box center [361, 12] width 18 height 16
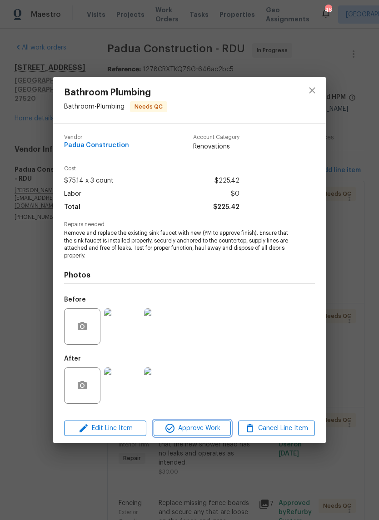
click at [212, 436] on button "Approve Work" at bounding box center [192, 429] width 77 height 16
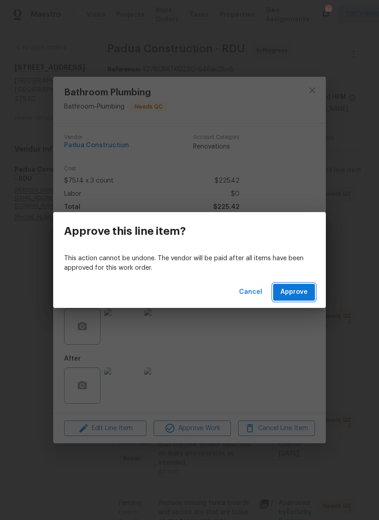
click at [309, 295] on button "Approve" at bounding box center [294, 292] width 42 height 17
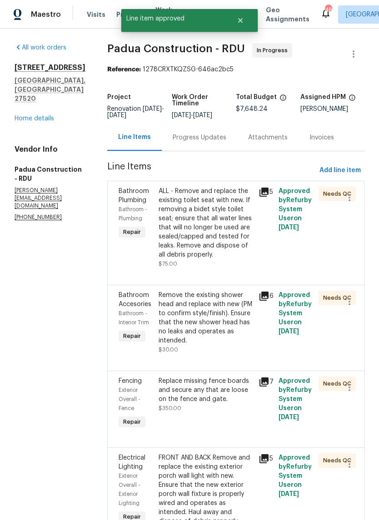
click at [226, 223] on div "ALL - Remove and replace the existing toilet seat with new. If removing a bidet…" at bounding box center [206, 223] width 95 height 73
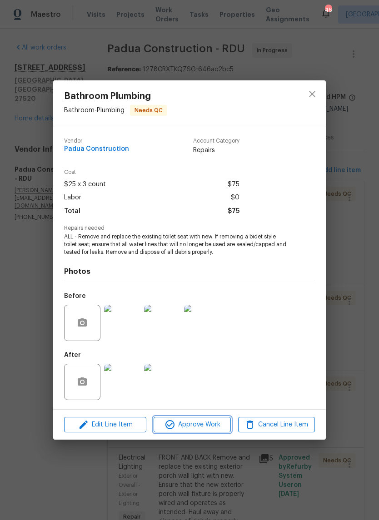
click at [218, 424] on span "Approve Work" at bounding box center [191, 425] width 71 height 11
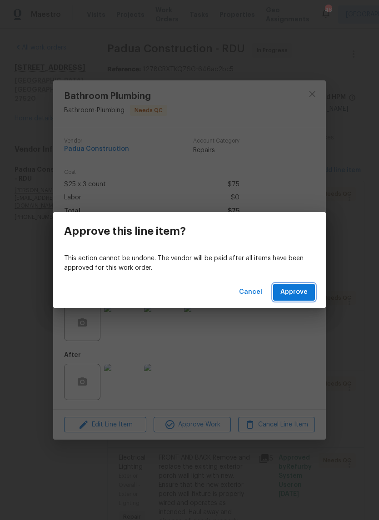
click at [313, 297] on button "Approve" at bounding box center [294, 292] width 42 height 17
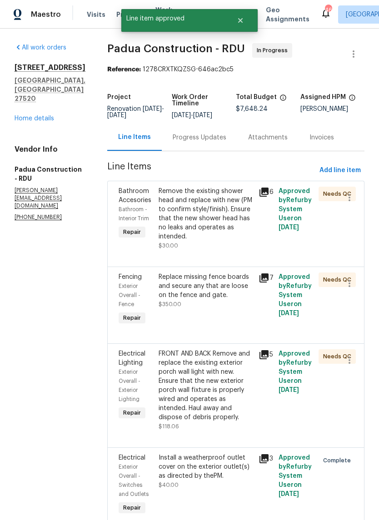
click at [224, 222] on div "Remove the existing shower head and replace with new (PM to confirm style/finis…" at bounding box center [206, 214] width 95 height 55
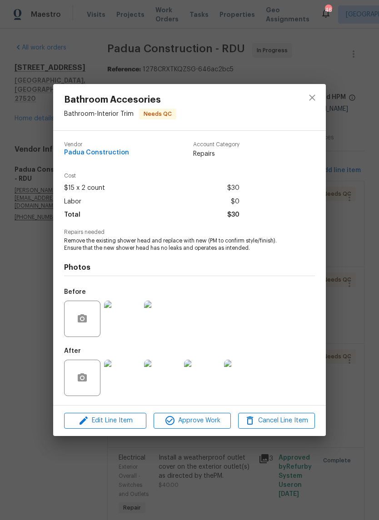
click at [131, 386] on img at bounding box center [122, 378] width 36 height 36
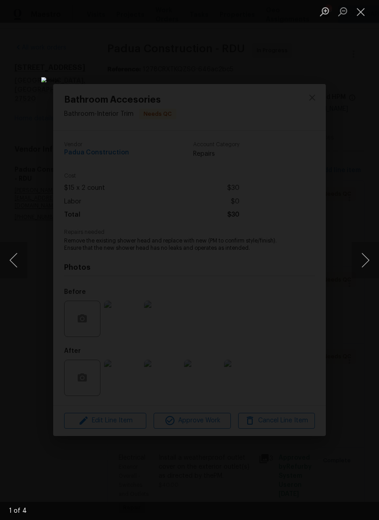
click at [366, 258] on button "Next image" at bounding box center [365, 260] width 27 height 36
click at [365, 255] on button "Next image" at bounding box center [365, 260] width 27 height 36
click at [364, 265] on button "Next image" at bounding box center [365, 260] width 27 height 36
click at [363, 267] on button "Next image" at bounding box center [365, 260] width 27 height 36
click at [363, 12] on button "Close lightbox" at bounding box center [361, 12] width 18 height 16
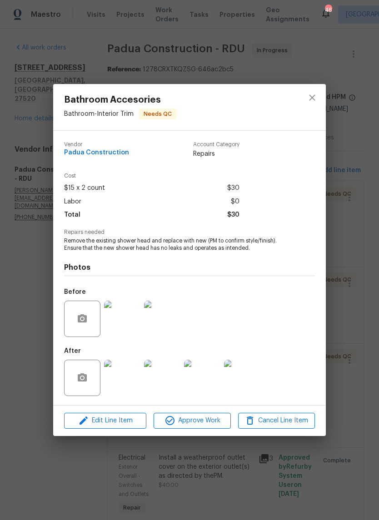
click at [121, 326] on img at bounding box center [122, 319] width 36 height 36
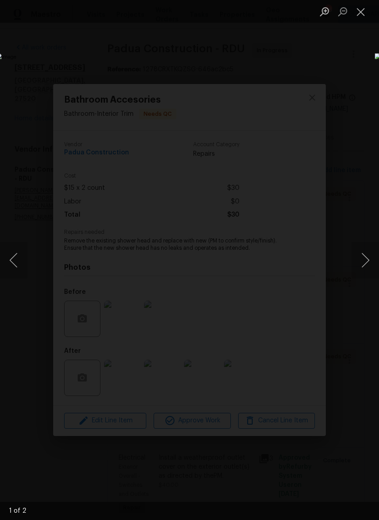
click at [362, 265] on button "Next image" at bounding box center [365, 260] width 27 height 36
click at [362, 12] on button "Close lightbox" at bounding box center [361, 12] width 18 height 16
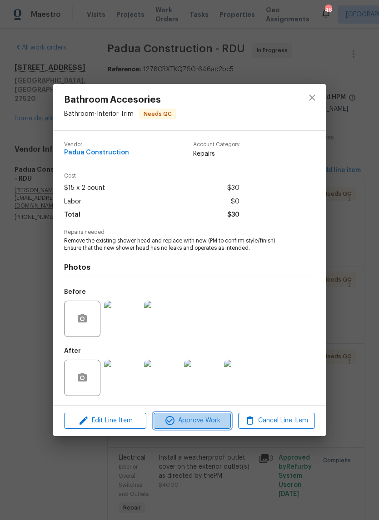
click at [212, 428] on button "Approve Work" at bounding box center [192, 421] width 77 height 16
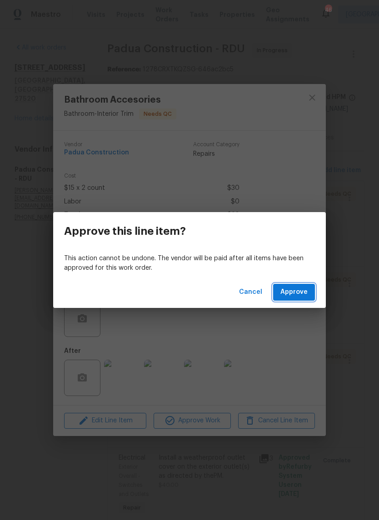
click at [302, 298] on span "Approve" at bounding box center [293, 292] width 27 height 11
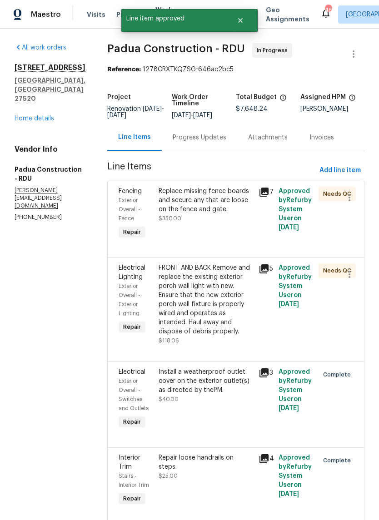
click at [210, 224] on div "Replace missing fence boards and secure any that are loose on the fence and gat…" at bounding box center [206, 214] width 100 height 60
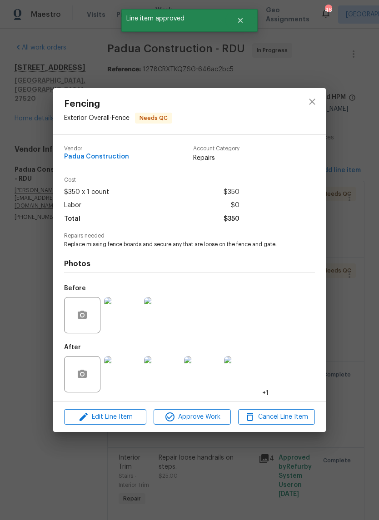
click at [129, 388] on img at bounding box center [122, 374] width 36 height 36
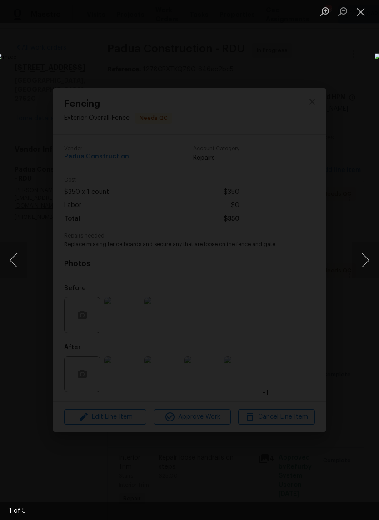
click at [358, 265] on button "Next image" at bounding box center [365, 260] width 27 height 36
click at [367, 259] on button "Next image" at bounding box center [365, 260] width 27 height 36
click at [363, 265] on button "Next image" at bounding box center [365, 260] width 27 height 36
click at [365, 260] on button "Next image" at bounding box center [365, 260] width 27 height 36
click at [366, 261] on button "Next image" at bounding box center [365, 260] width 27 height 36
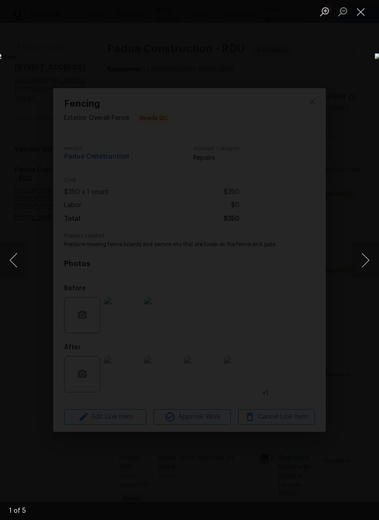
click at [361, 13] on button "Close lightbox" at bounding box center [361, 12] width 18 height 16
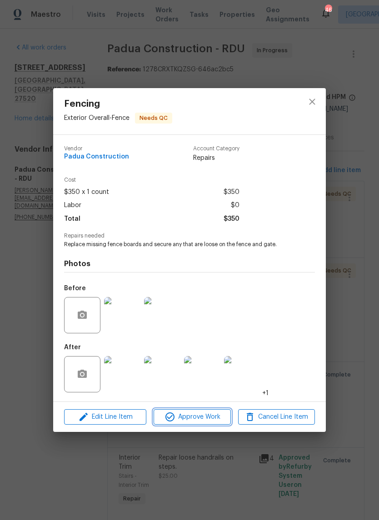
click at [213, 418] on span "Approve Work" at bounding box center [191, 417] width 71 height 11
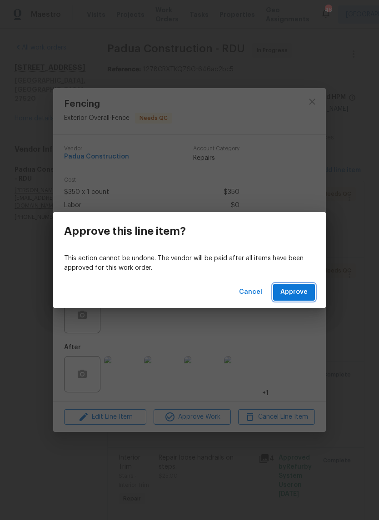
click at [301, 295] on span "Approve" at bounding box center [293, 292] width 27 height 11
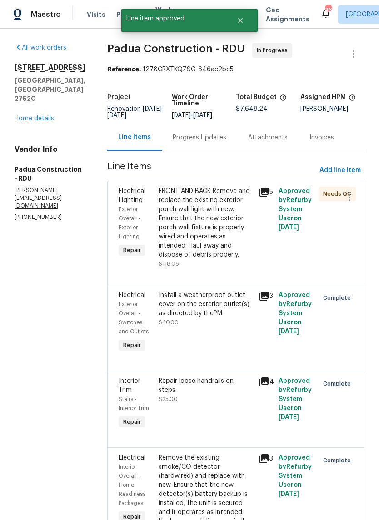
click at [220, 238] on div "FRONT AND BACK Remove and replace the existing exterior porch wall light with n…" at bounding box center [206, 223] width 95 height 73
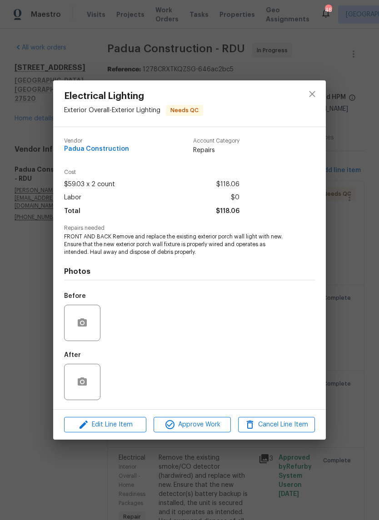
click at [137, 333] on img at bounding box center [122, 323] width 36 height 36
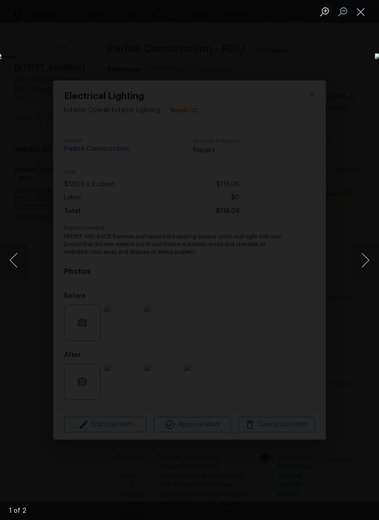
click at [361, 249] on button "Next image" at bounding box center [365, 260] width 27 height 36
click at [366, 13] on button "Close lightbox" at bounding box center [361, 12] width 18 height 16
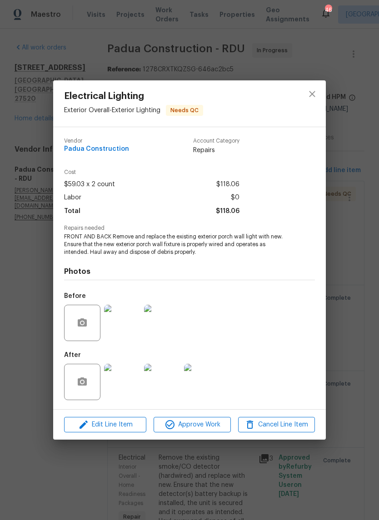
click at [136, 380] on img at bounding box center [122, 382] width 36 height 36
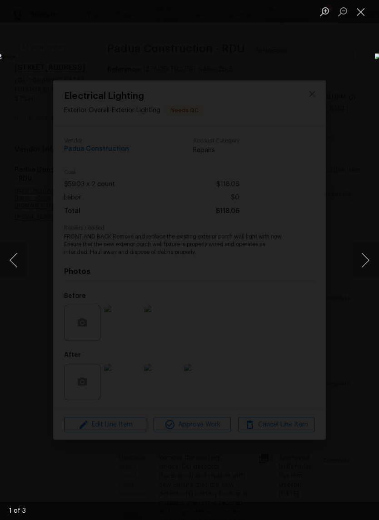
click at [361, 262] on button "Next image" at bounding box center [365, 260] width 27 height 36
click at [365, 263] on button "Next image" at bounding box center [365, 260] width 27 height 36
click at [363, 262] on button "Next image" at bounding box center [365, 260] width 27 height 36
click at [366, 263] on button "Next image" at bounding box center [365, 260] width 27 height 36
click at [361, 13] on button "Close lightbox" at bounding box center [361, 12] width 18 height 16
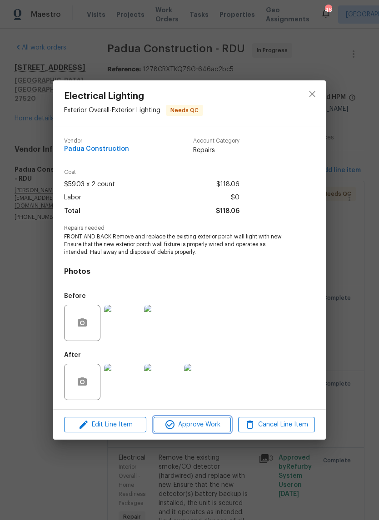
click at [217, 430] on span "Approve Work" at bounding box center [191, 425] width 71 height 11
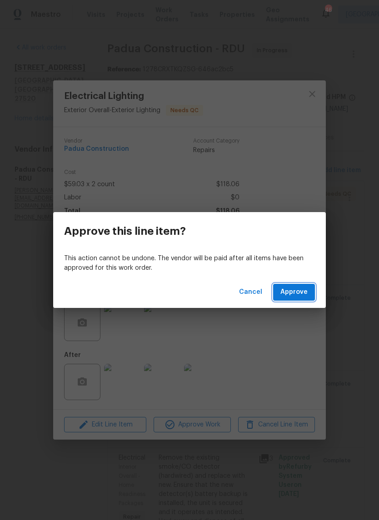
click at [309, 292] on button "Approve" at bounding box center [294, 292] width 42 height 17
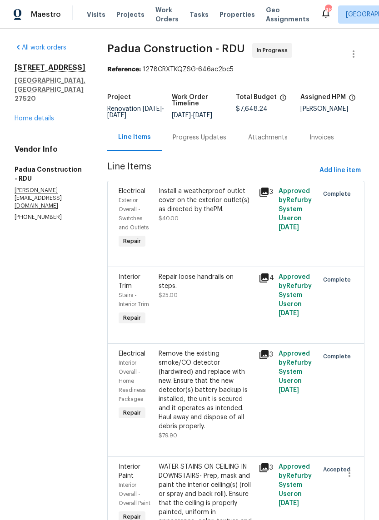
click at [29, 122] on link "Home details" at bounding box center [35, 118] width 40 height 6
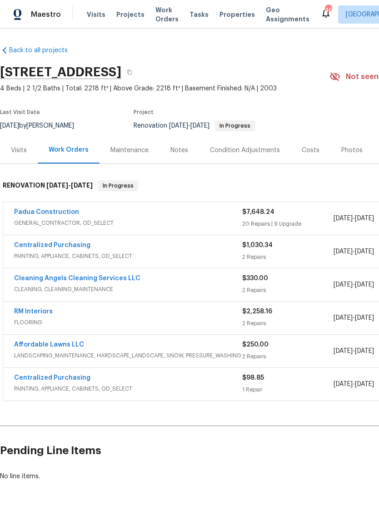
scroll to position [1, 0]
click at [27, 213] on link "Padua Construction" at bounding box center [46, 212] width 65 height 6
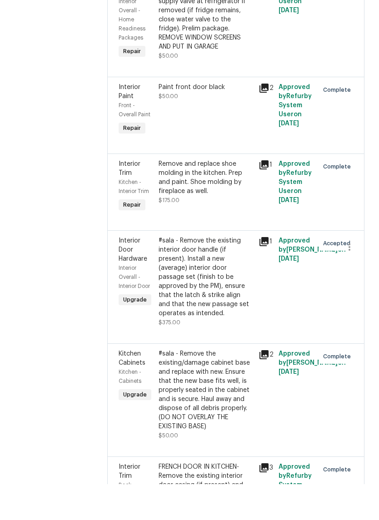
scroll to position [657, 0]
click at [219, 272] on div "#sala - Remove the existing interior door handle (if present). Install a new (a…" at bounding box center [206, 313] width 95 height 82
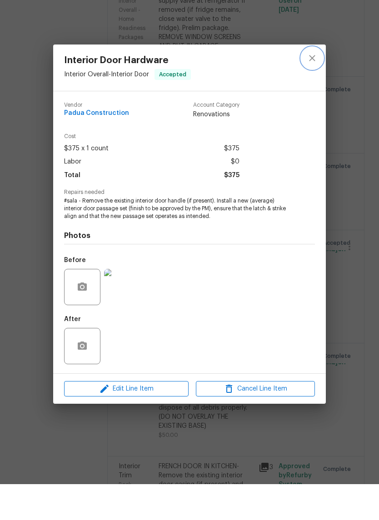
click at [312, 89] on icon "close" at bounding box center [312, 94] width 11 height 11
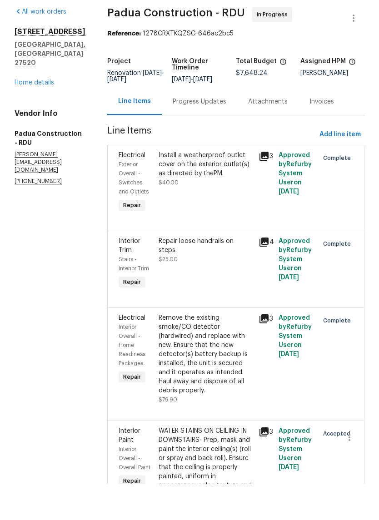
scroll to position [0, 0]
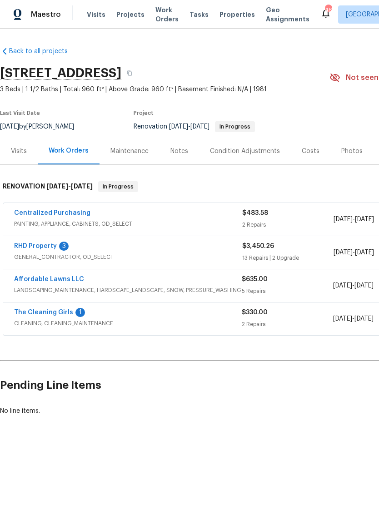
click at [35, 244] on link "RHD Property" at bounding box center [35, 246] width 43 height 6
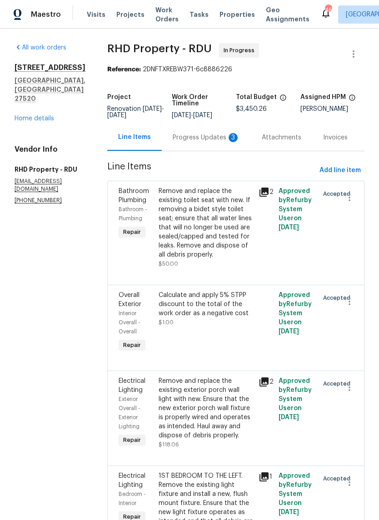
click at [181, 139] on div "Progress Updates 3" at bounding box center [206, 137] width 89 height 27
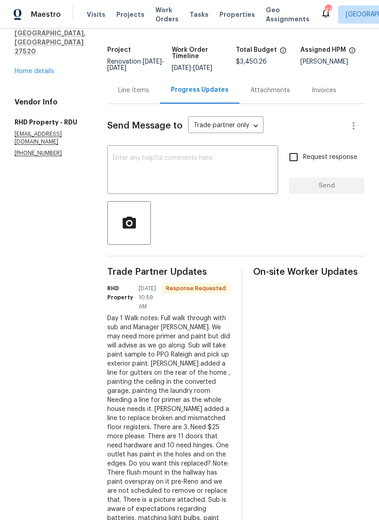
scroll to position [46, 0]
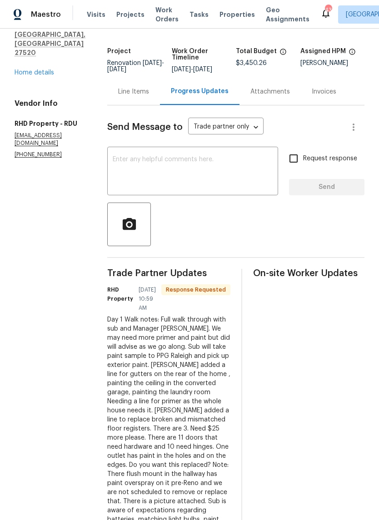
click at [149, 96] on div "Line Items" at bounding box center [133, 91] width 31 height 9
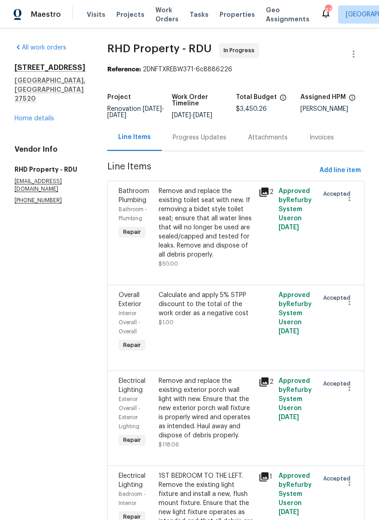
click at [218, 151] on div "Progress Updates" at bounding box center [199, 137] width 75 height 27
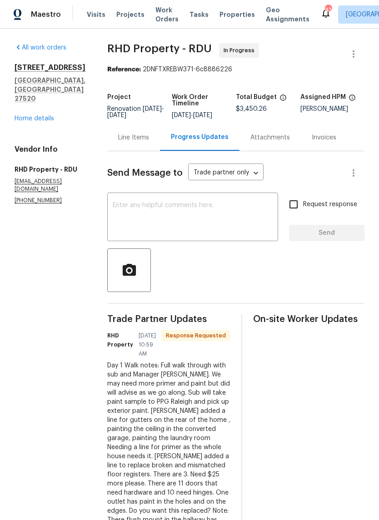
click at [253, 225] on textarea at bounding box center [193, 218] width 160 height 32
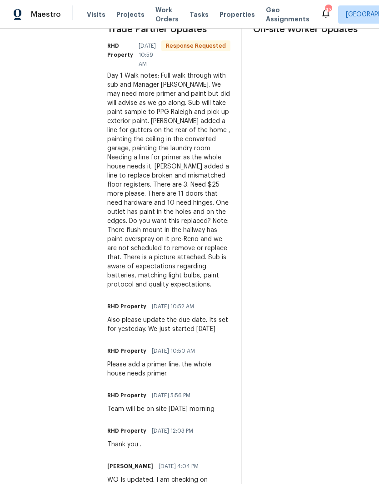
scroll to position [291, 0]
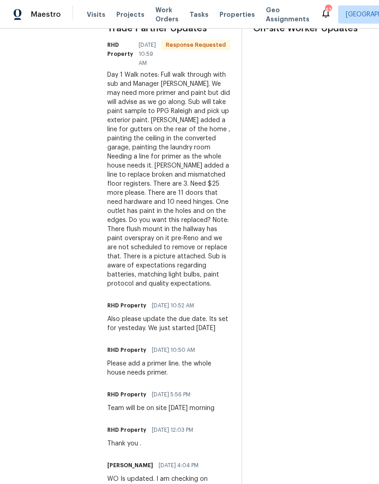
click at [248, 282] on div "Trade Partner Updates RHD Property [DATE] 10:59 AM Response Requested Day 1 Wal…" at bounding box center [235, 313] width 257 height 578
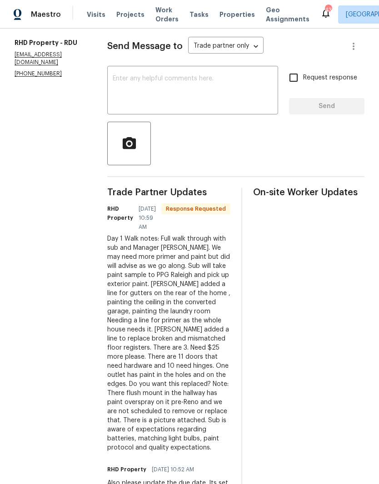
scroll to position [67, 0]
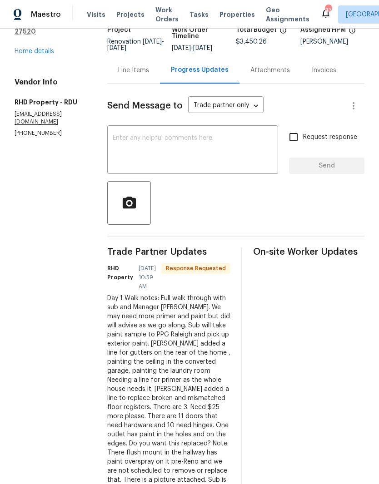
click at [236, 162] on textarea at bounding box center [193, 151] width 160 height 32
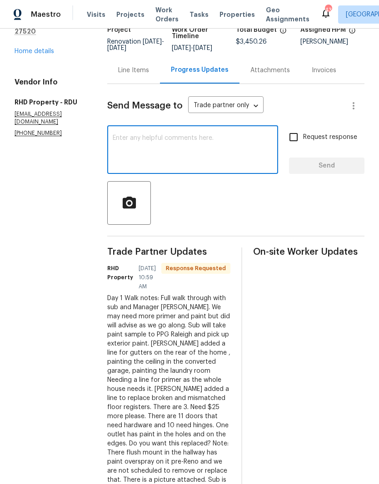
click at [149, 75] on div "Line Items" at bounding box center [133, 70] width 31 height 9
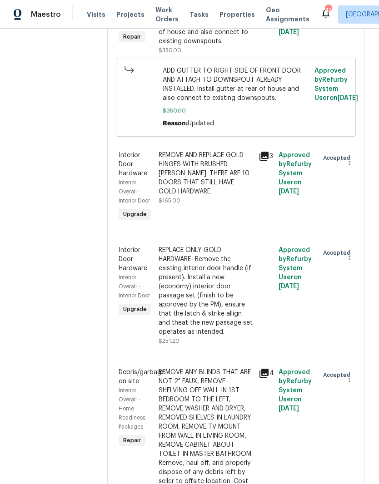
scroll to position [1663, 0]
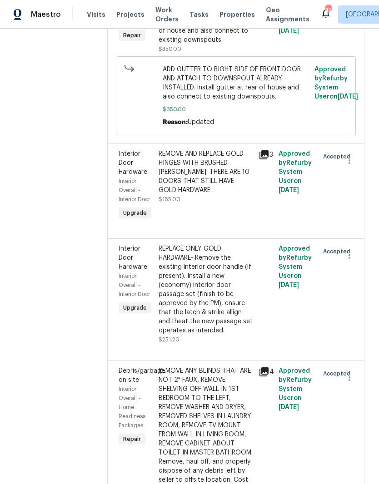
click at [219, 335] on div "REPLACE ONLY GOLD HARDWARE- Remove the existing interior door handle (if presen…" at bounding box center [206, 290] width 95 height 91
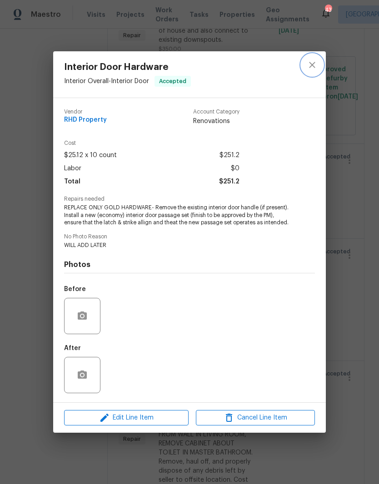
click at [314, 66] on icon "close" at bounding box center [312, 65] width 11 height 11
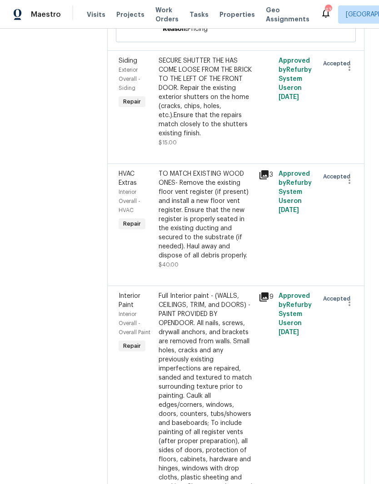
scroll to position [575, 0]
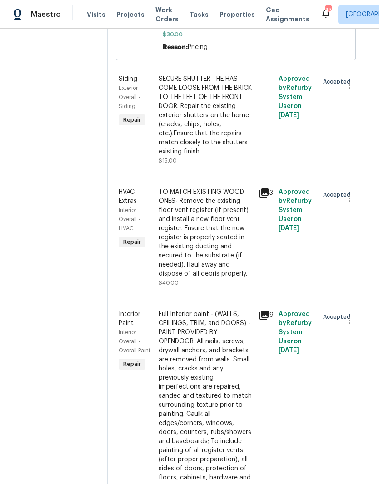
click at [197, 235] on div "TO MATCH EXISTING WOOD ONES- Remove the existing floor vent register (if presen…" at bounding box center [206, 233] width 95 height 91
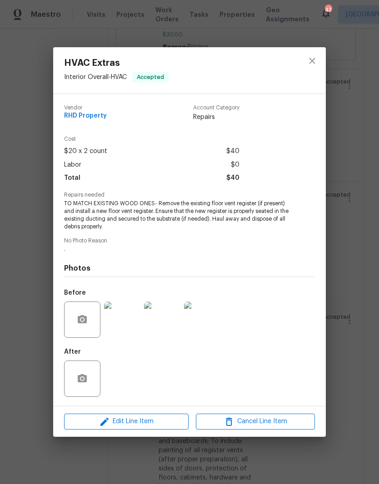
click at [160, 420] on span "Edit Line Item" at bounding box center [126, 421] width 119 height 11
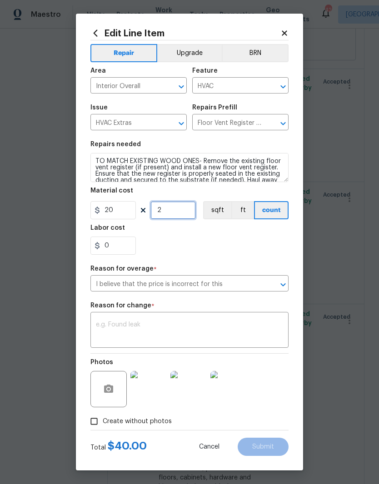
click at [183, 215] on input "2" at bounding box center [172, 210] width 45 height 18
type input "0"
click at [114, 208] on input "20" at bounding box center [112, 210] width 45 height 18
click at [130, 215] on input "20" at bounding box center [112, 210] width 45 height 18
type input "65"
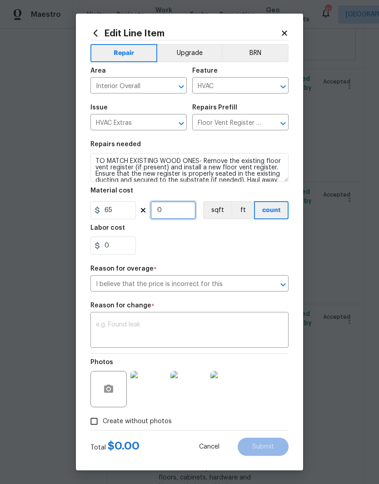
click at [179, 215] on input "0" at bounding box center [172, 210] width 45 height 18
type input "1"
click at [247, 247] on div "0" at bounding box center [189, 246] width 198 height 18
click at [250, 330] on textarea at bounding box center [189, 331] width 187 height 19
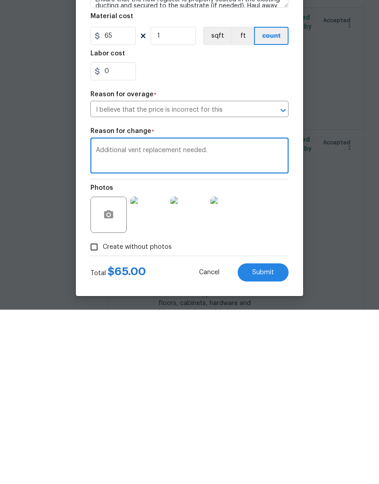
scroll to position [37, 0]
type textarea "Additional vent replacement needed."
click at [274, 438] on button "Submit" at bounding box center [263, 447] width 51 height 18
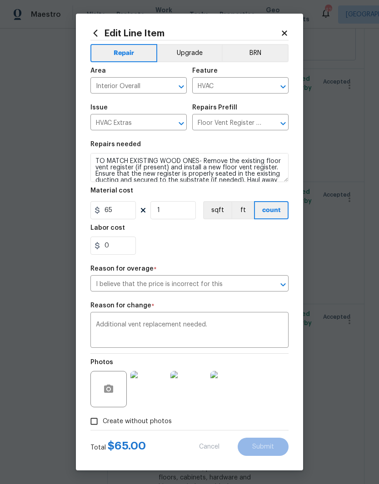
type input "20"
type input "2"
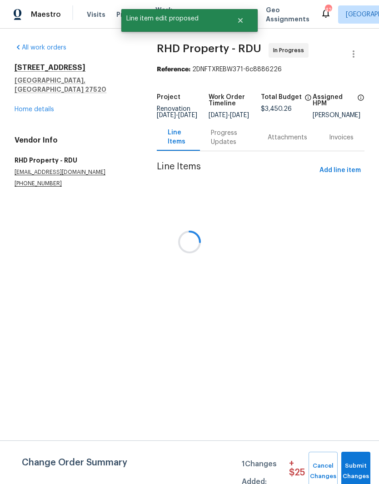
scroll to position [0, 0]
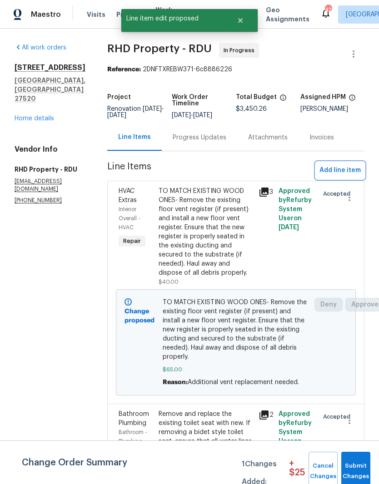
click at [346, 176] on span "Add line item" at bounding box center [340, 170] width 41 height 11
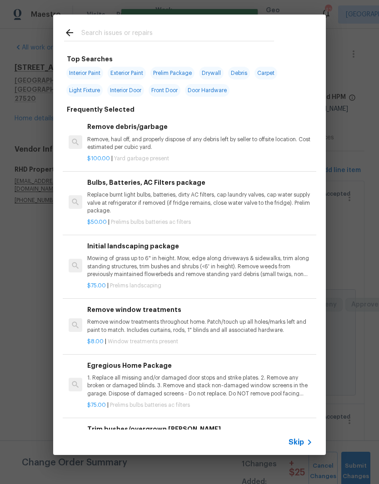
click at [229, 33] on input "text" at bounding box center [177, 34] width 193 height 14
type input "Primer"
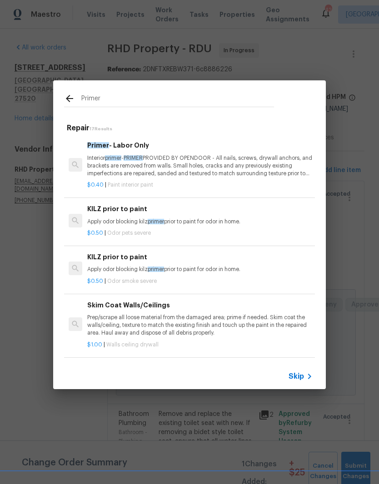
click at [277, 163] on p "Interior primer - PRIMER PROVIDED BY OPENDOOR - All nails, screws, drywall anch…" at bounding box center [199, 166] width 225 height 23
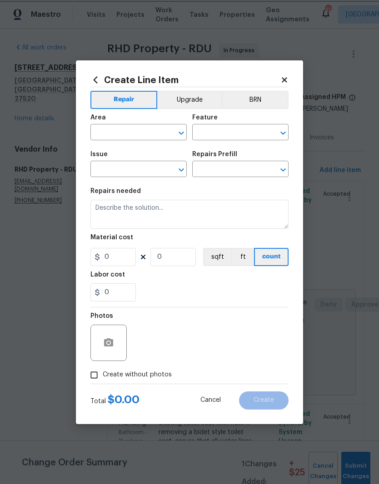
type input "Overall Paint"
type input "Interior Paint"
type input "Primer - Labor Only $0.40"
type textarea "Interior primer - PRIMER PROVIDED BY OPENDOOR - All nails, screws, drywall anch…"
type input "0.4"
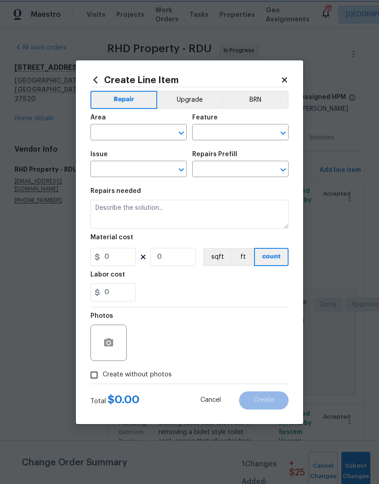
type input "1"
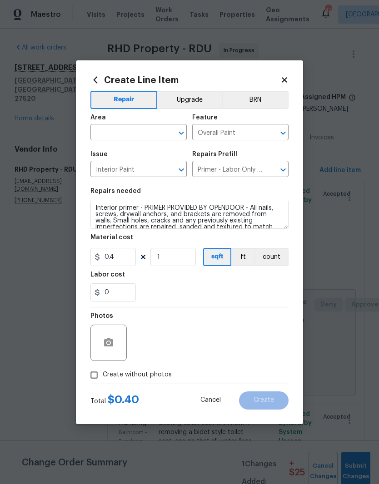
click at [217, 409] on button "Cancel" at bounding box center [211, 401] width 50 height 18
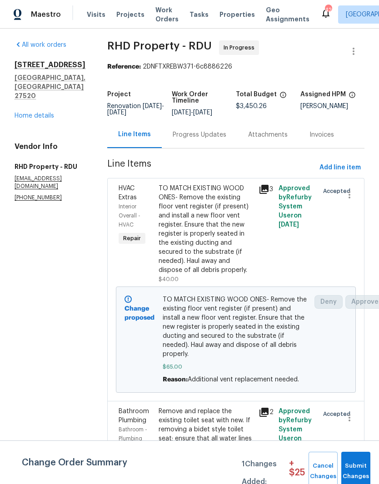
scroll to position [3, 0]
click at [42, 113] on link "Home details" at bounding box center [35, 116] width 40 height 6
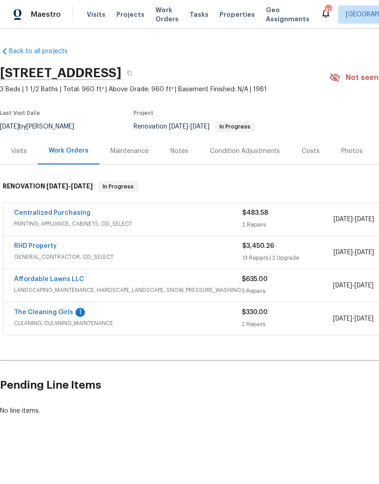
click at [45, 254] on span "GENERAL_CONTRACTOR, OD_SELECT" at bounding box center [128, 257] width 228 height 9
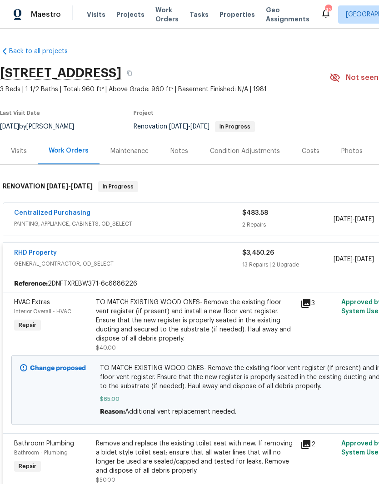
click at [39, 255] on link "RHD Property" at bounding box center [35, 253] width 43 height 6
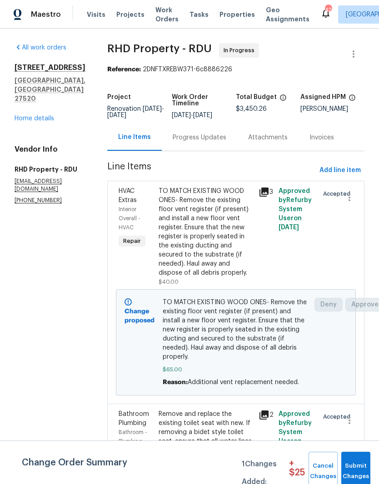
click at [353, 170] on button "Add line item" at bounding box center [340, 170] width 49 height 17
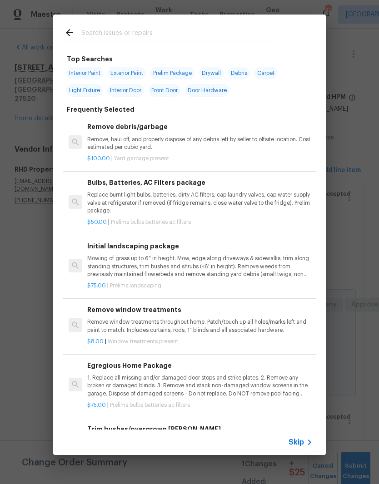
click at [219, 34] on input "text" at bounding box center [177, 34] width 193 height 14
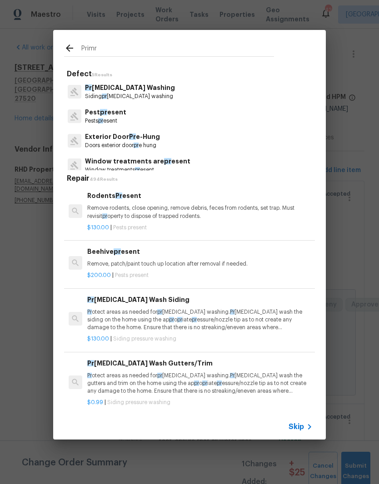
type input "Primrr"
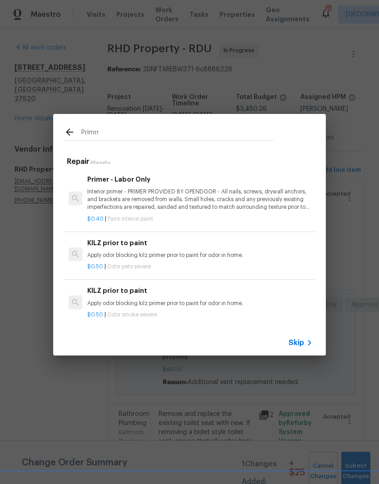
click at [179, 200] on p "Interior primer - PRIMER PROVIDED BY OPENDOOR - All nails, screws, drywall anch…" at bounding box center [199, 199] width 225 height 23
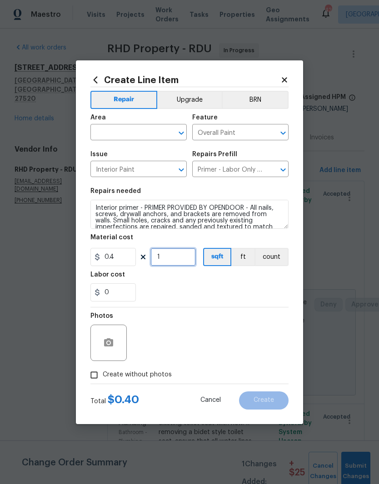
click at [189, 257] on input "1" at bounding box center [172, 257] width 45 height 18
type input "960"
click at [254, 292] on div "0" at bounding box center [189, 293] width 198 height 18
click at [150, 130] on input "text" at bounding box center [125, 133] width 71 height 14
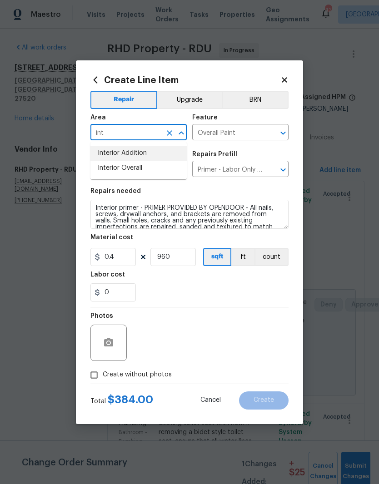
click at [161, 160] on li "Interior Addition" at bounding box center [138, 153] width 96 height 15
type input "Interior Addition"
click at [160, 131] on input "Interior Addition" at bounding box center [125, 133] width 71 height 14
click at [172, 130] on icon "Clear" at bounding box center [169, 132] width 5 height 5
click at [162, 167] on li "Interior Overall" at bounding box center [138, 168] width 96 height 15
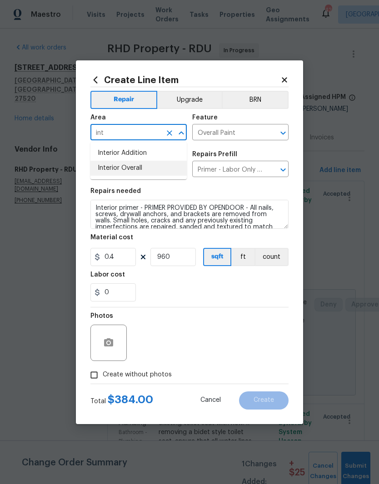
type input "Interior Overall"
click at [280, 286] on div "0" at bounding box center [189, 293] width 198 height 18
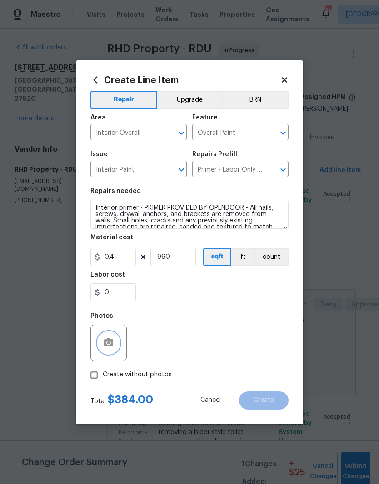
click at [110, 337] on button "button" at bounding box center [109, 343] width 22 height 22
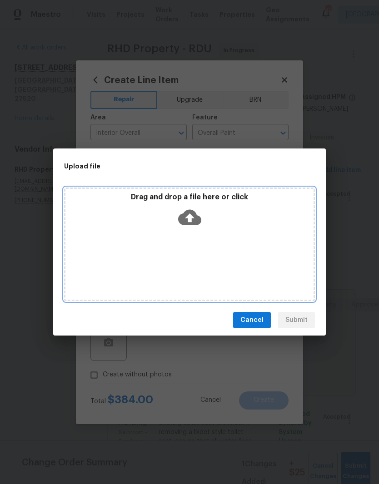
click at [272, 236] on div "Drag and drop a file here or click" at bounding box center [189, 245] width 251 height 114
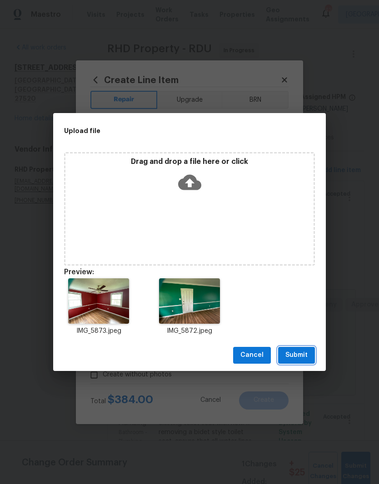
click at [305, 357] on span "Submit" at bounding box center [296, 355] width 22 height 11
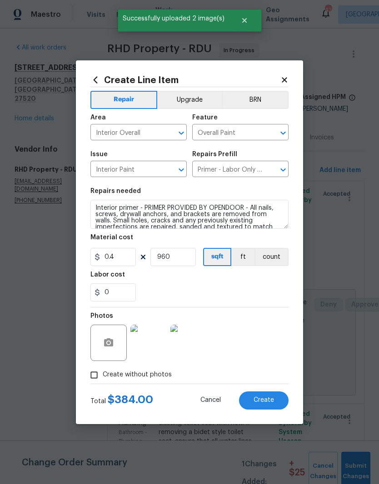
click at [276, 403] on button "Create" at bounding box center [264, 401] width 50 height 18
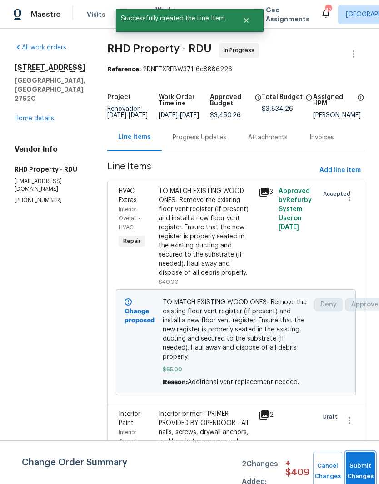
click at [357, 464] on button "Submit Changes" at bounding box center [360, 471] width 29 height 39
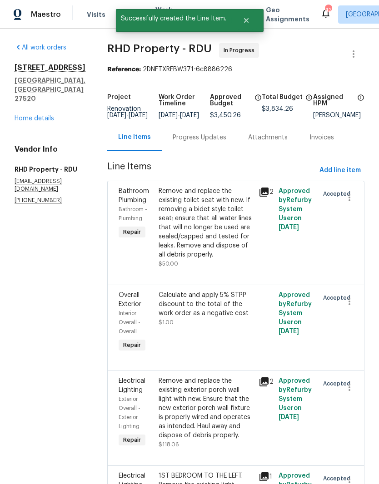
click at [196, 142] on div "Progress Updates" at bounding box center [200, 137] width 54 height 9
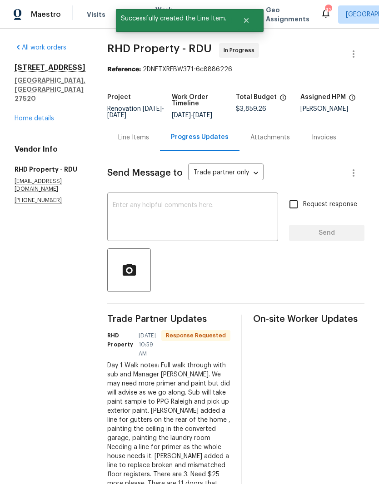
click at [253, 224] on textarea at bounding box center [193, 218] width 160 height 32
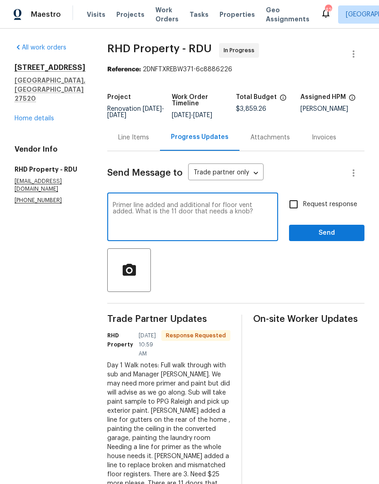
type textarea "Primer line added and additional for floor vent added. What is the 11 door that…"
click at [298, 210] on input "Request response" at bounding box center [293, 204] width 19 height 19
checkbox input "true"
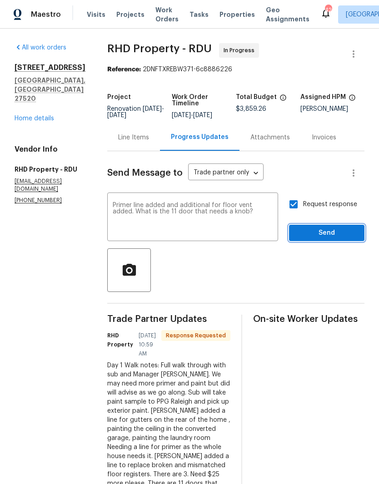
click at [339, 242] on button "Send" at bounding box center [326, 233] width 75 height 17
